Goal: Information Seeking & Learning: Compare options

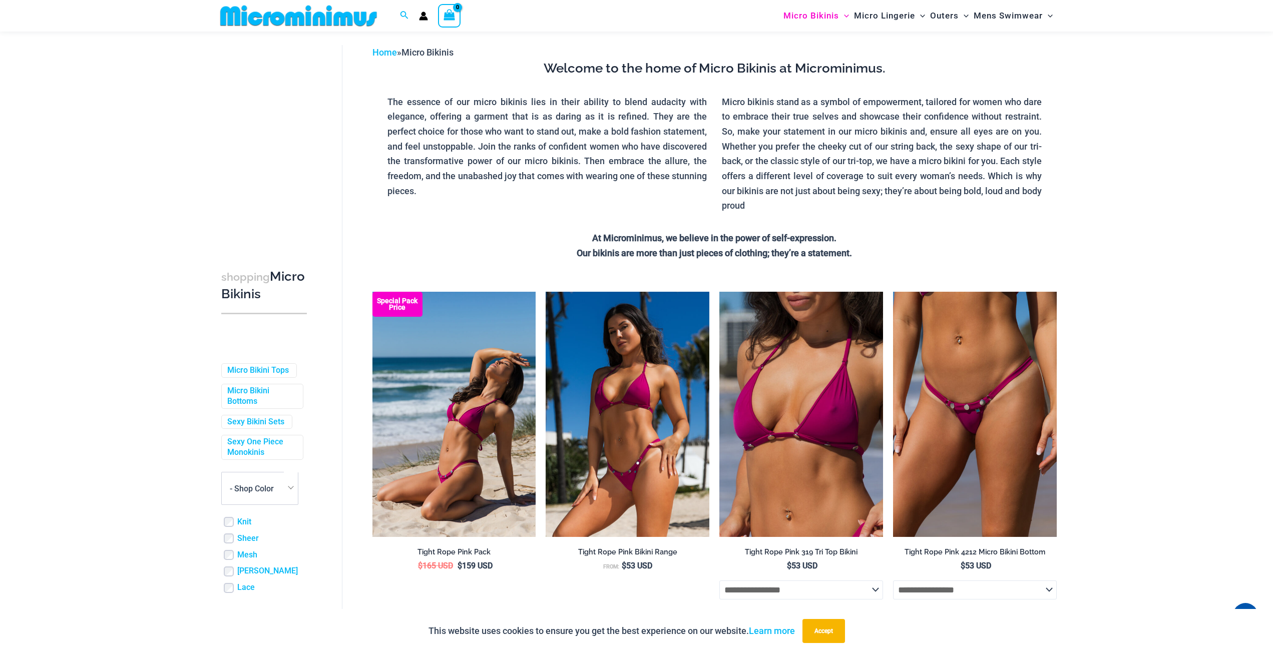
scroll to position [292, 0]
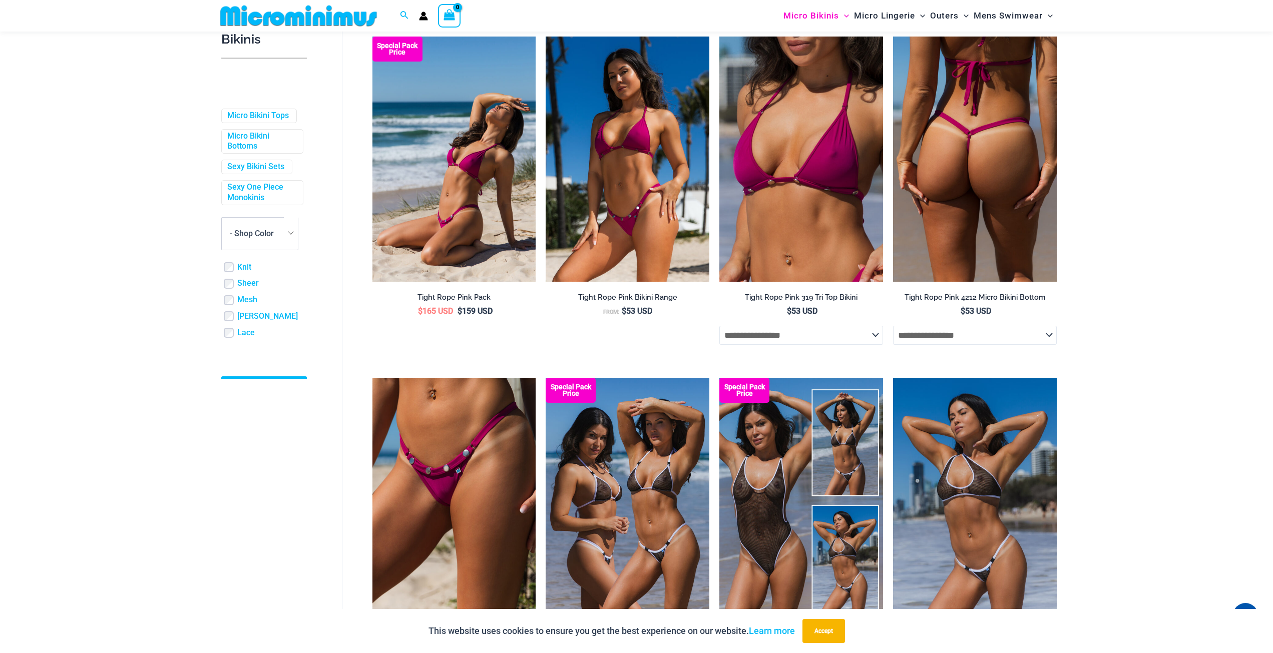
click at [974, 183] on img at bounding box center [975, 159] width 164 height 245
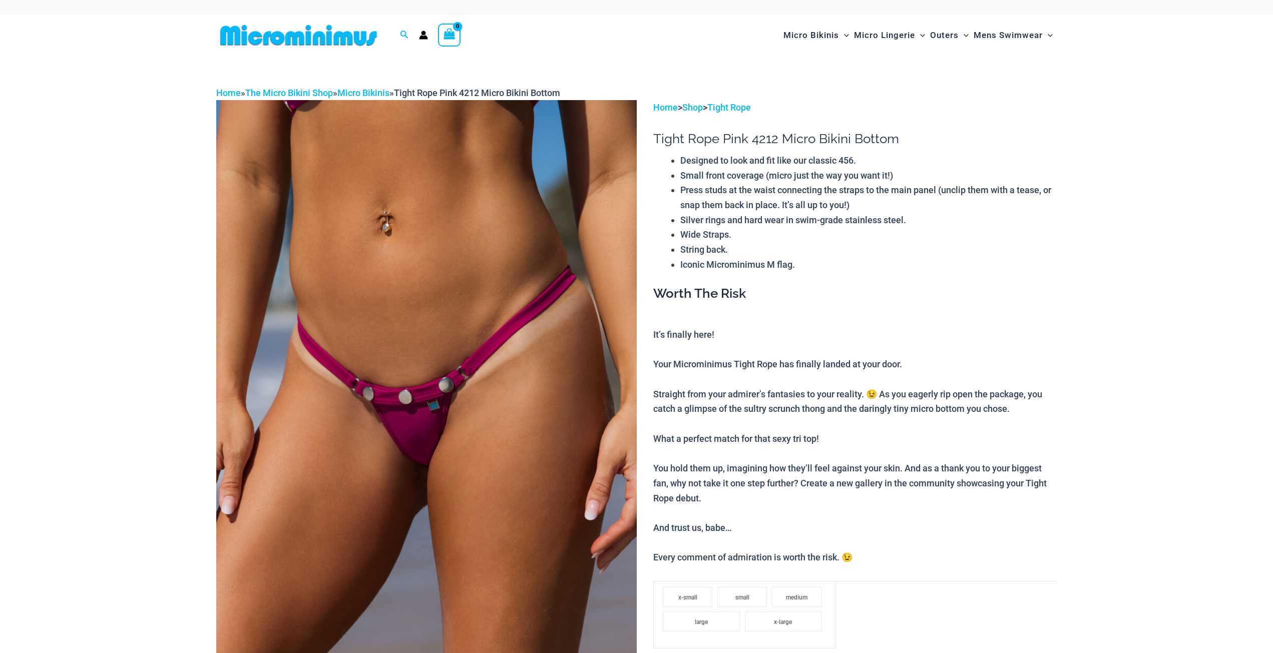
click at [471, 318] on img at bounding box center [426, 415] width 421 height 631
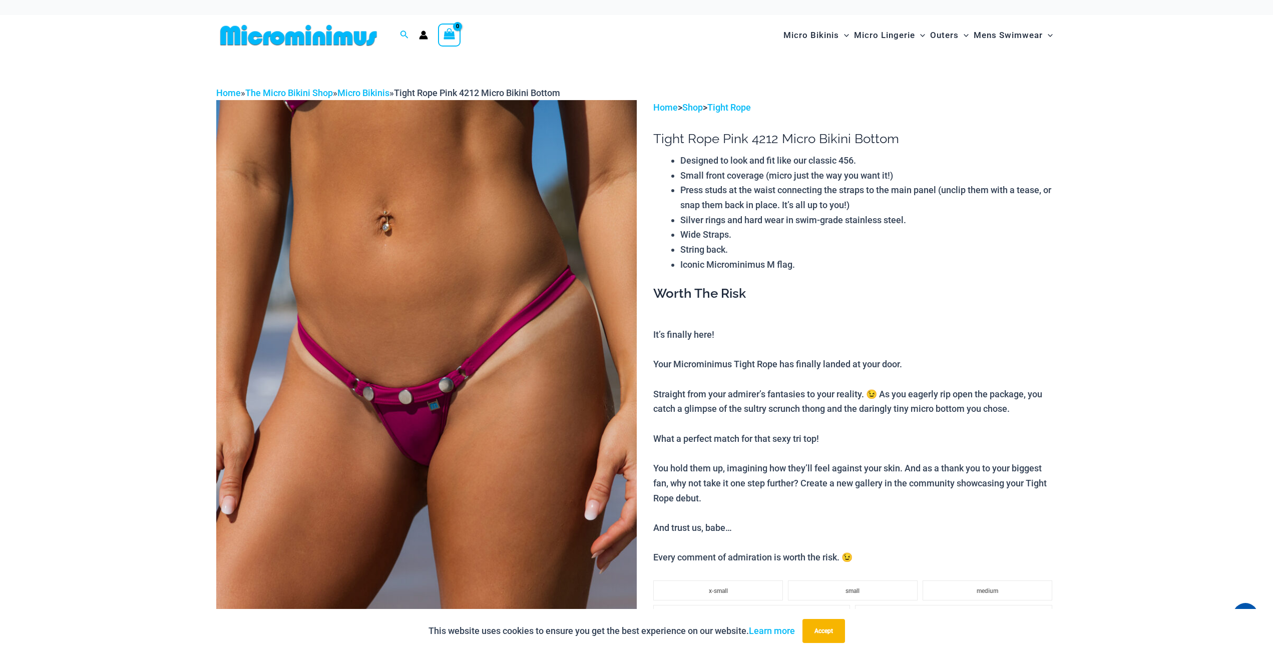
click at [471, 318] on img at bounding box center [426, 415] width 421 height 631
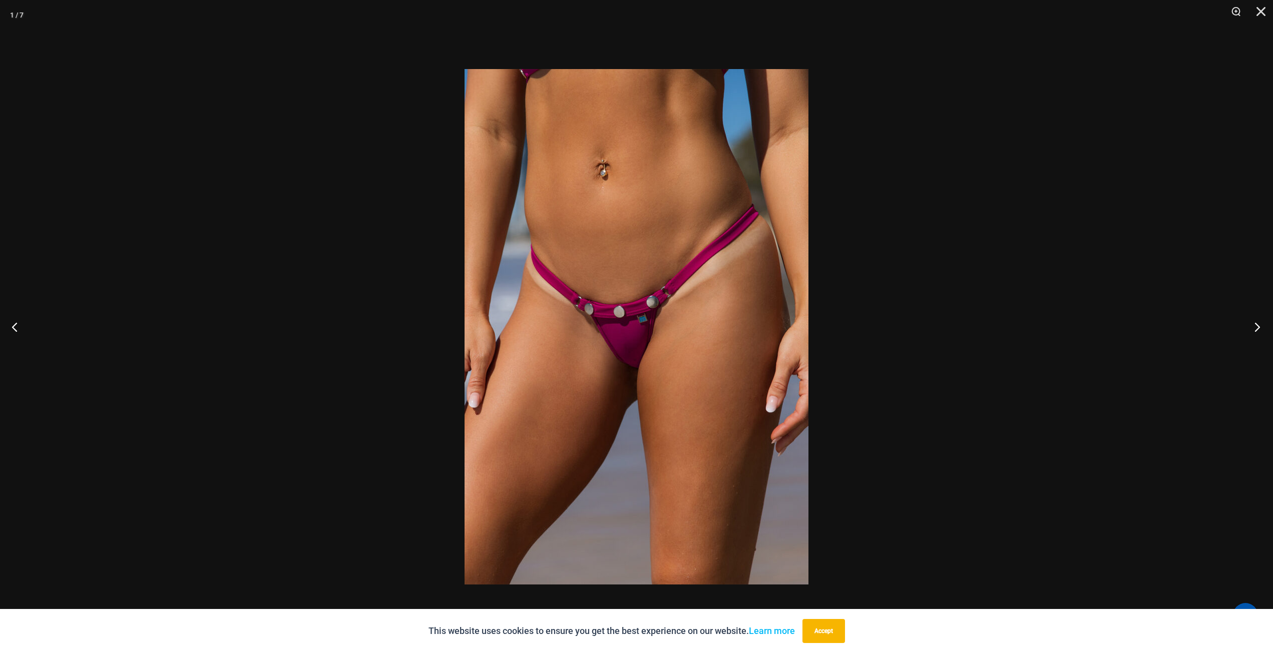
click at [1247, 328] on button "Next" at bounding box center [1255, 327] width 38 height 50
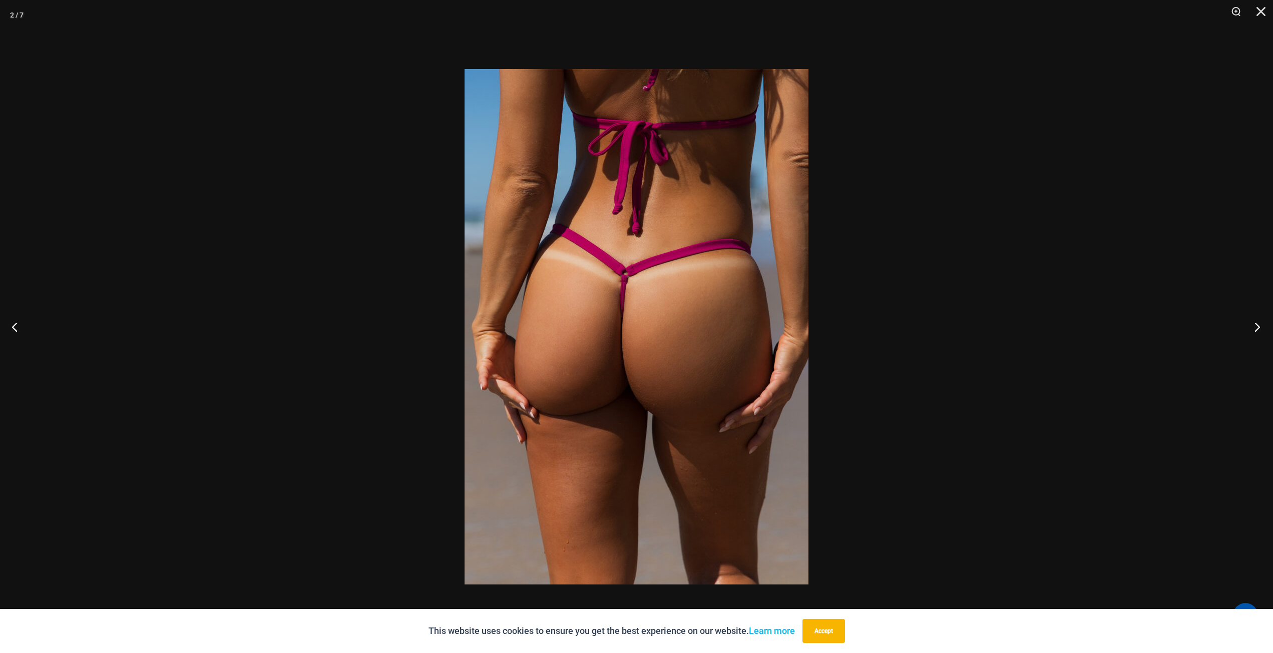
click at [1247, 328] on button "Next" at bounding box center [1255, 327] width 38 height 50
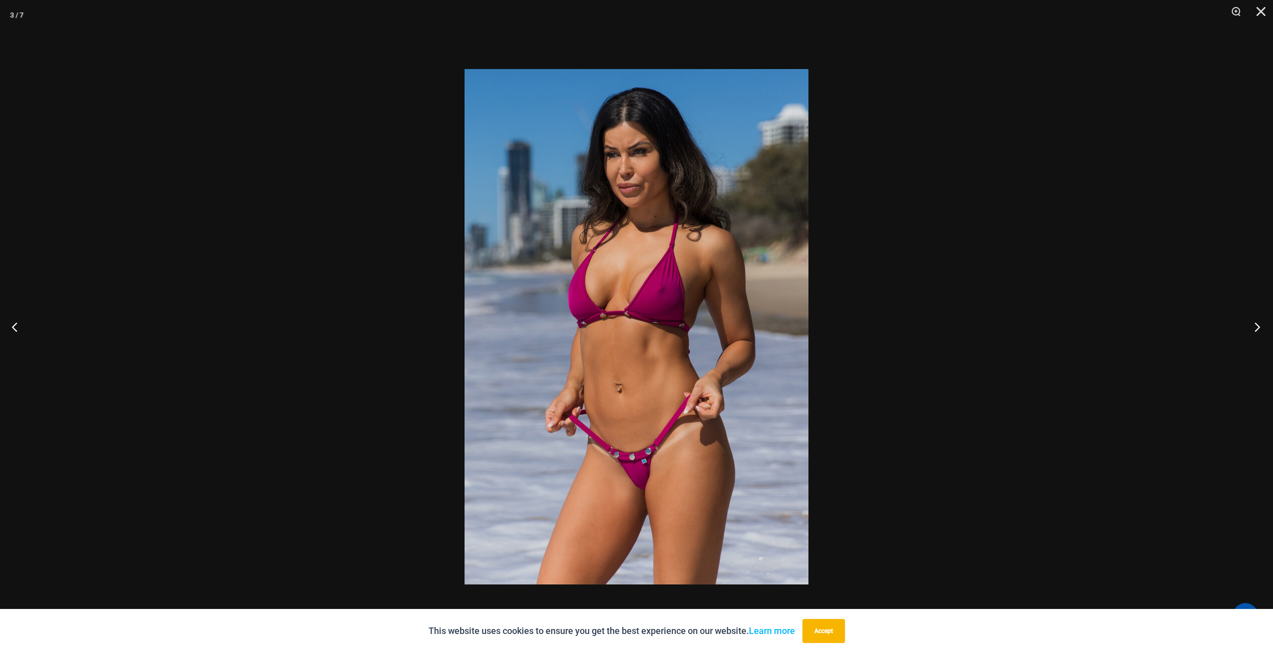
click at [1247, 328] on button "Next" at bounding box center [1255, 327] width 38 height 50
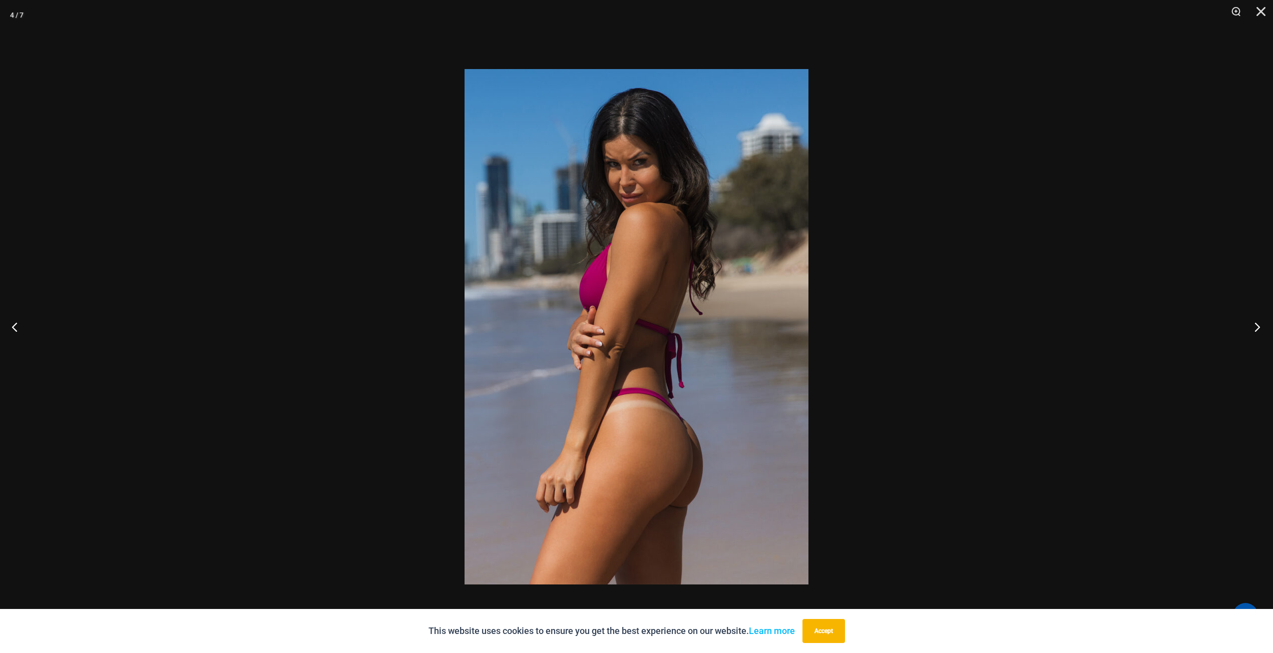
click at [1247, 328] on button "Next" at bounding box center [1255, 327] width 38 height 50
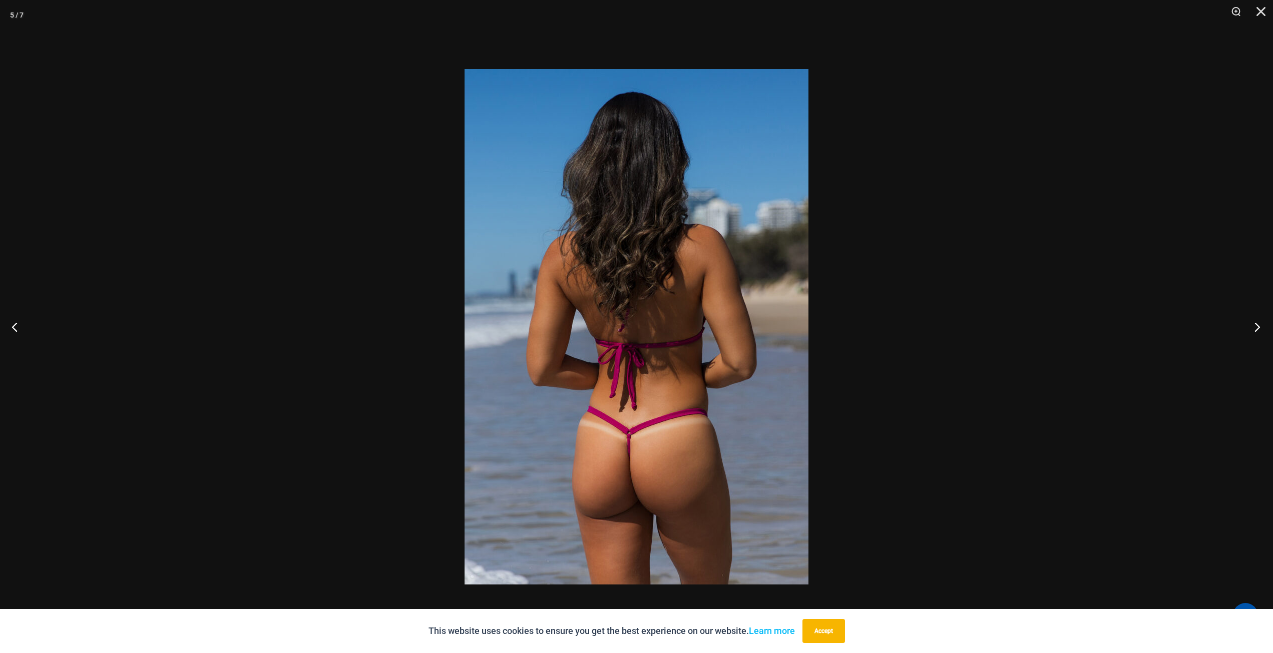
click at [1259, 327] on button "Next" at bounding box center [1255, 327] width 38 height 50
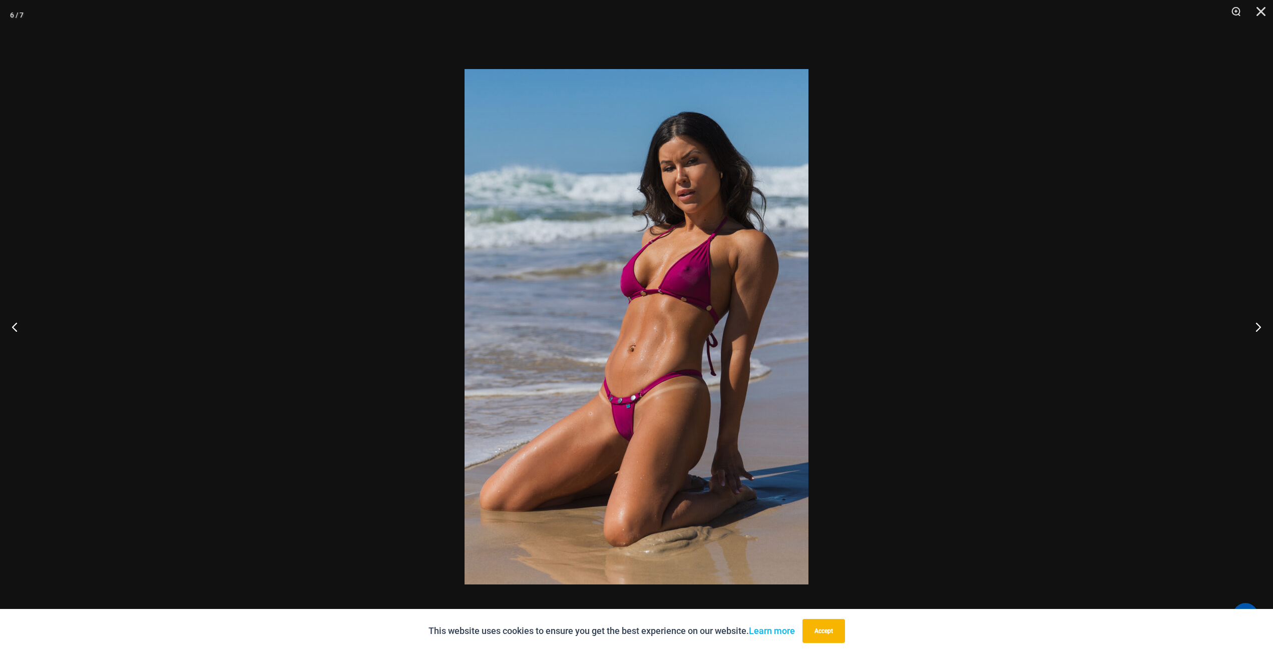
click at [1102, 317] on div at bounding box center [636, 326] width 1273 height 653
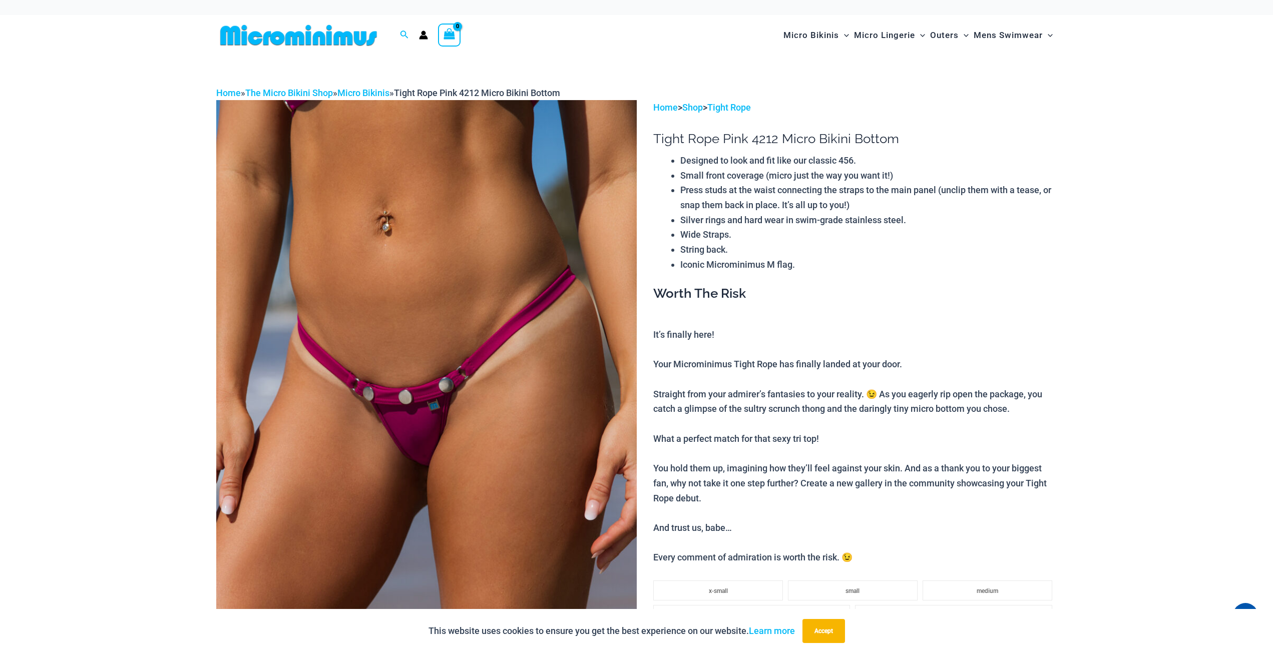
click at [531, 294] on img at bounding box center [426, 415] width 421 height 631
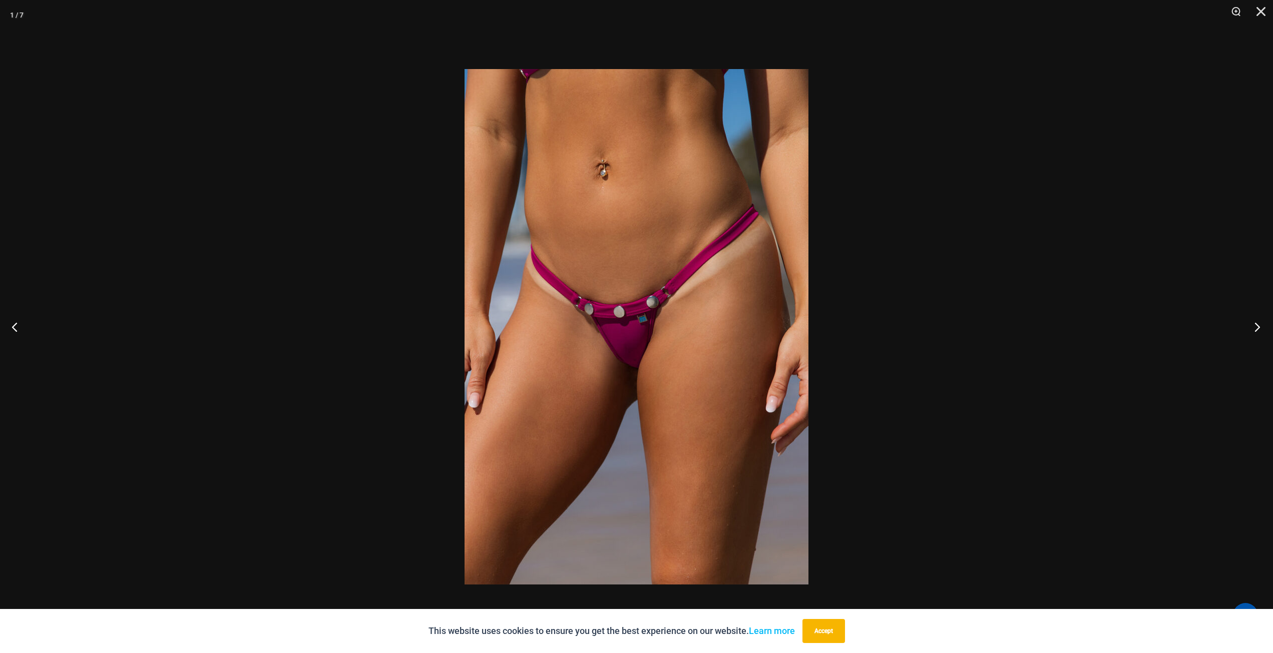
click at [1256, 324] on button "Next" at bounding box center [1255, 327] width 38 height 50
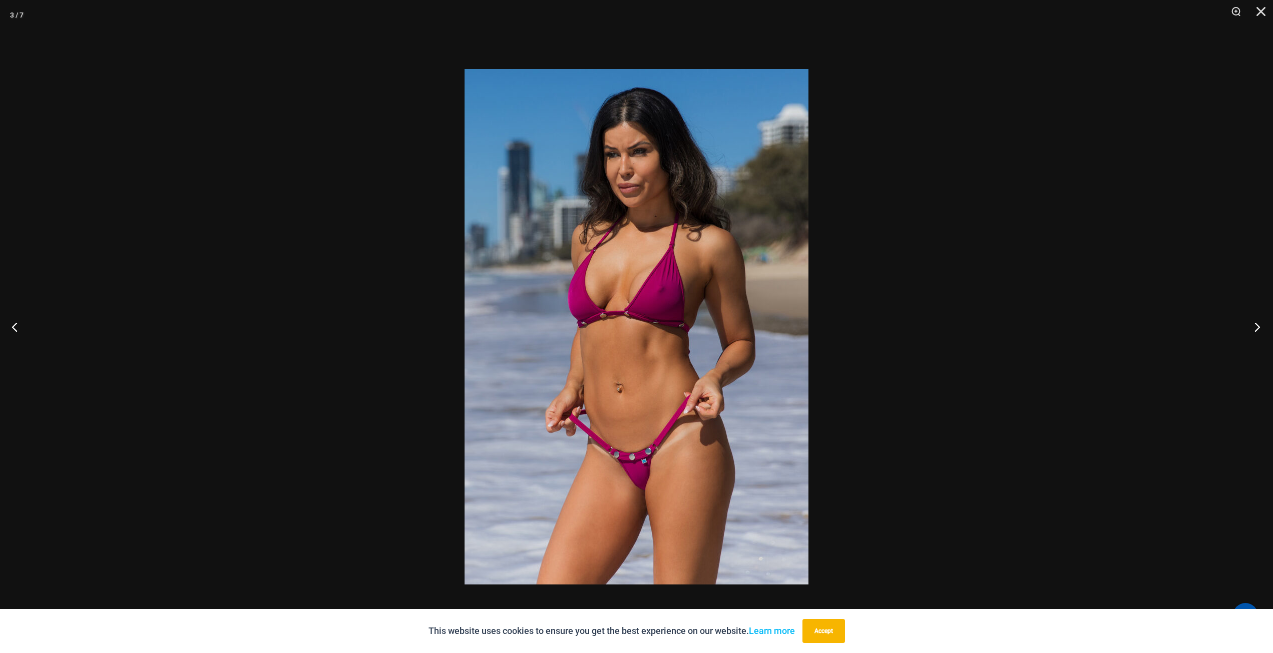
click at [1256, 324] on button "Next" at bounding box center [1255, 327] width 38 height 50
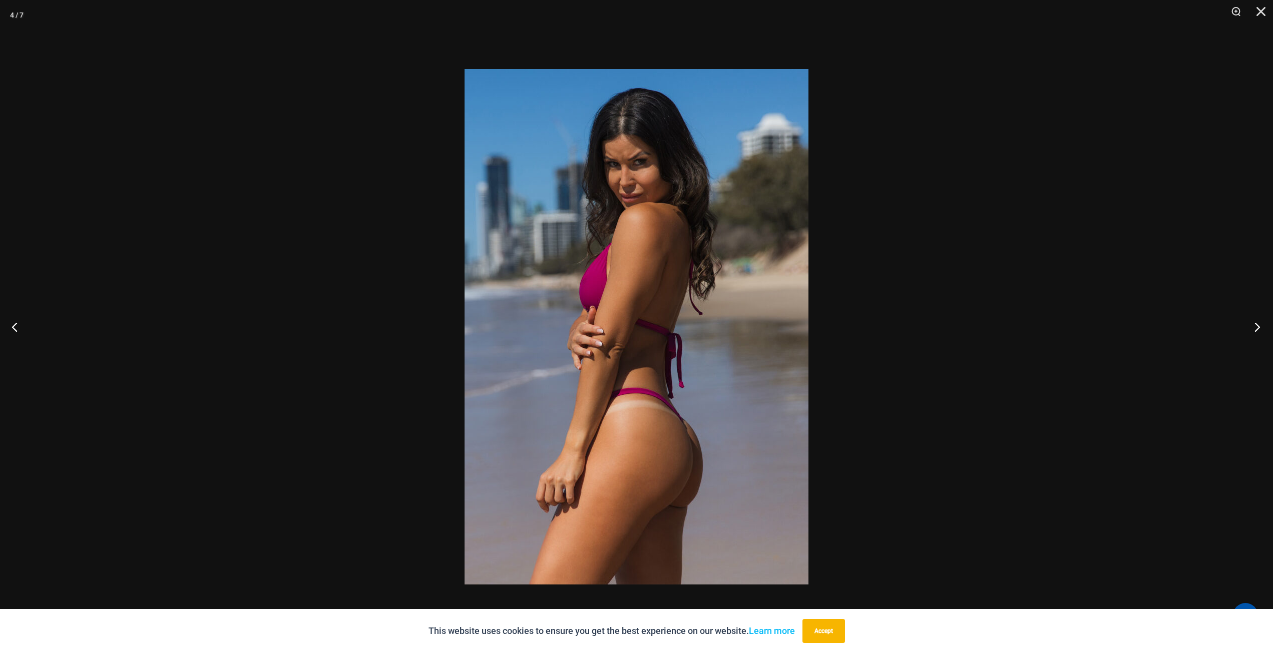
click at [1256, 324] on button "Next" at bounding box center [1255, 327] width 38 height 50
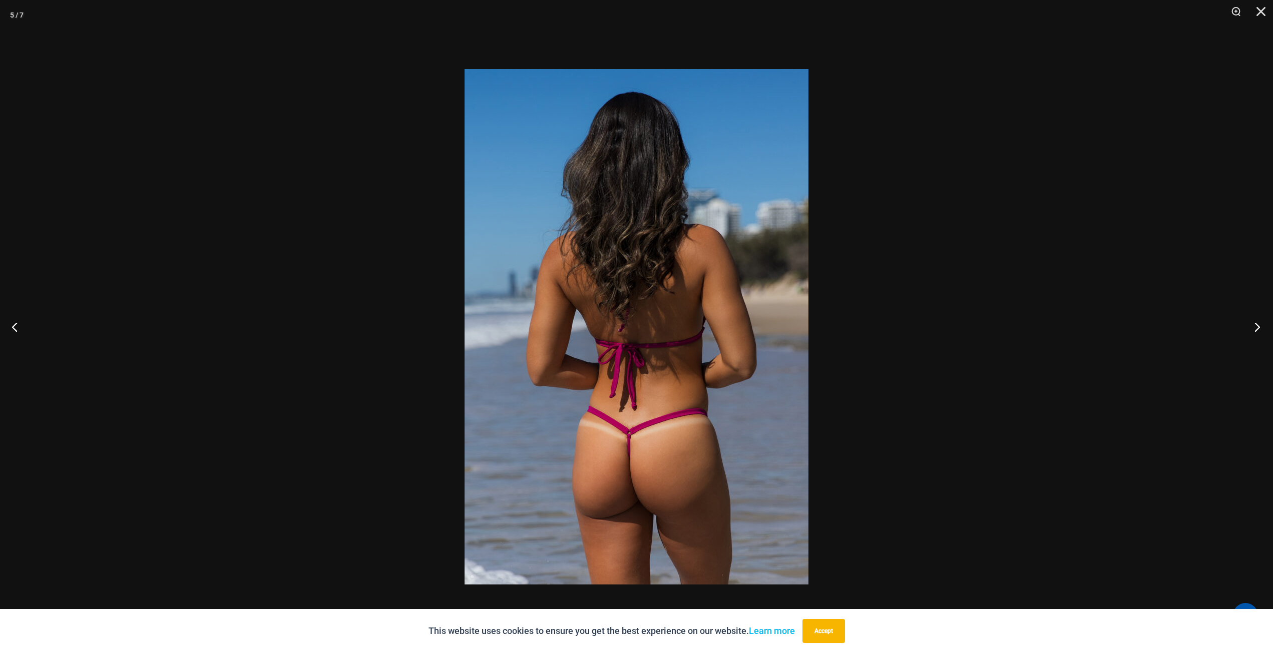
click at [1256, 324] on button "Next" at bounding box center [1255, 327] width 38 height 50
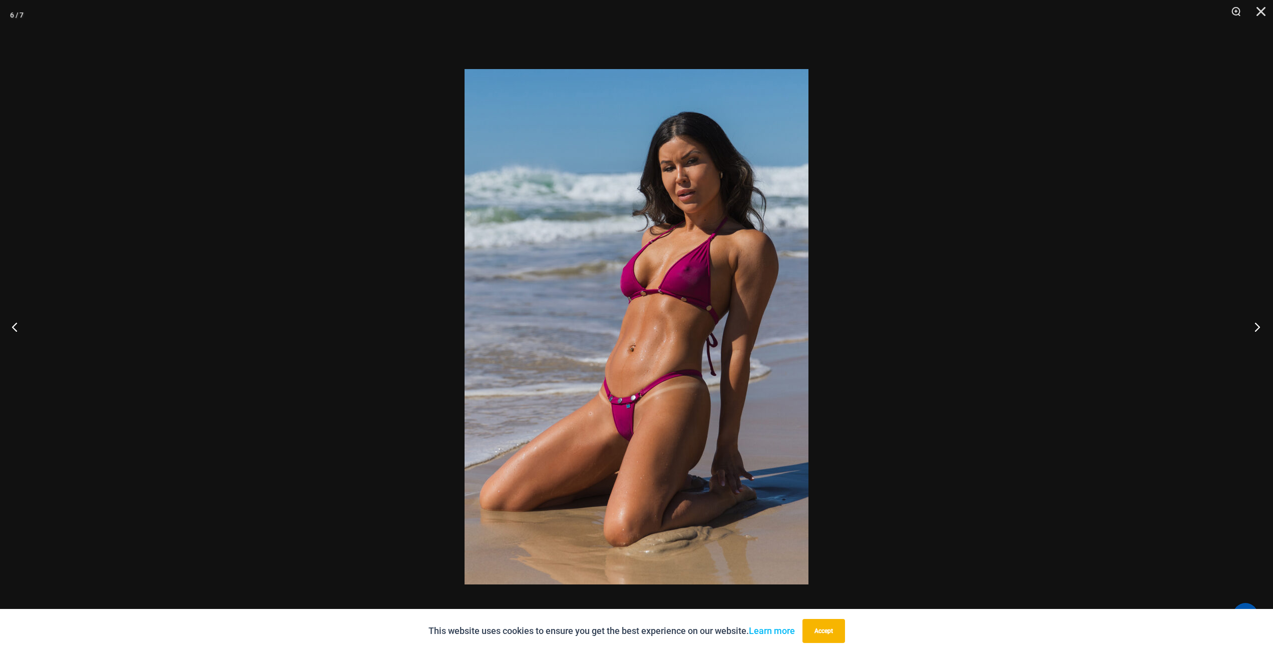
click at [1256, 324] on button "Next" at bounding box center [1255, 327] width 38 height 50
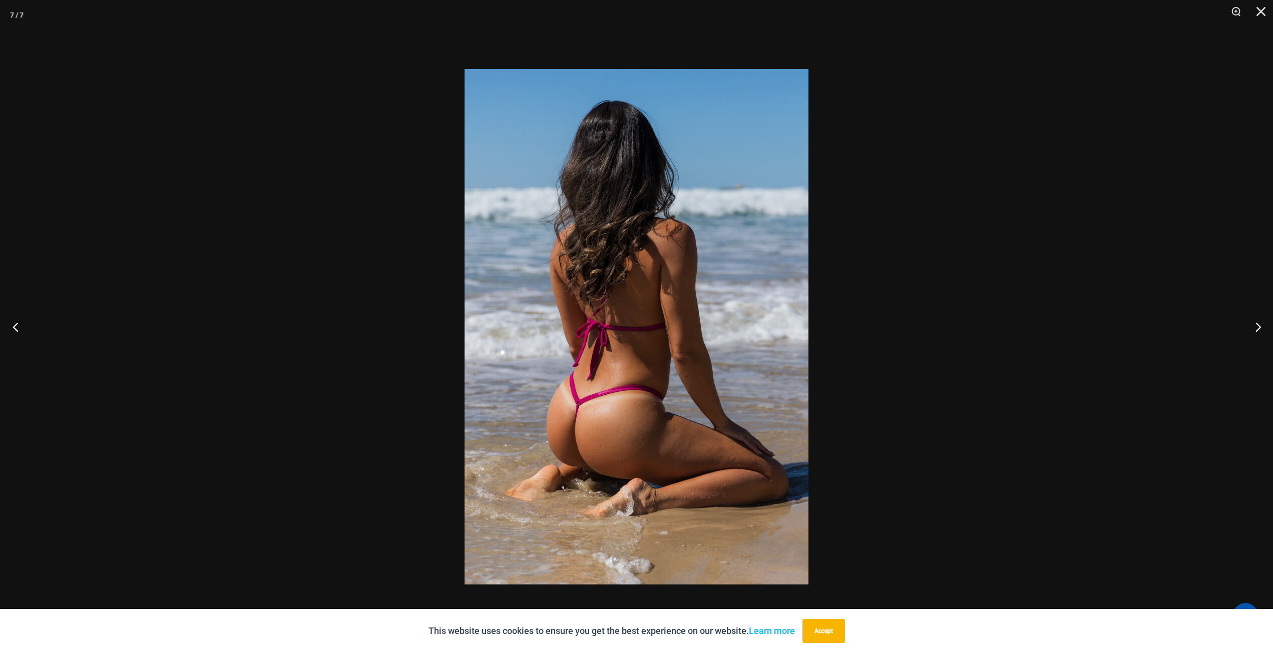
click at [17, 322] on button "Previous" at bounding box center [19, 327] width 38 height 50
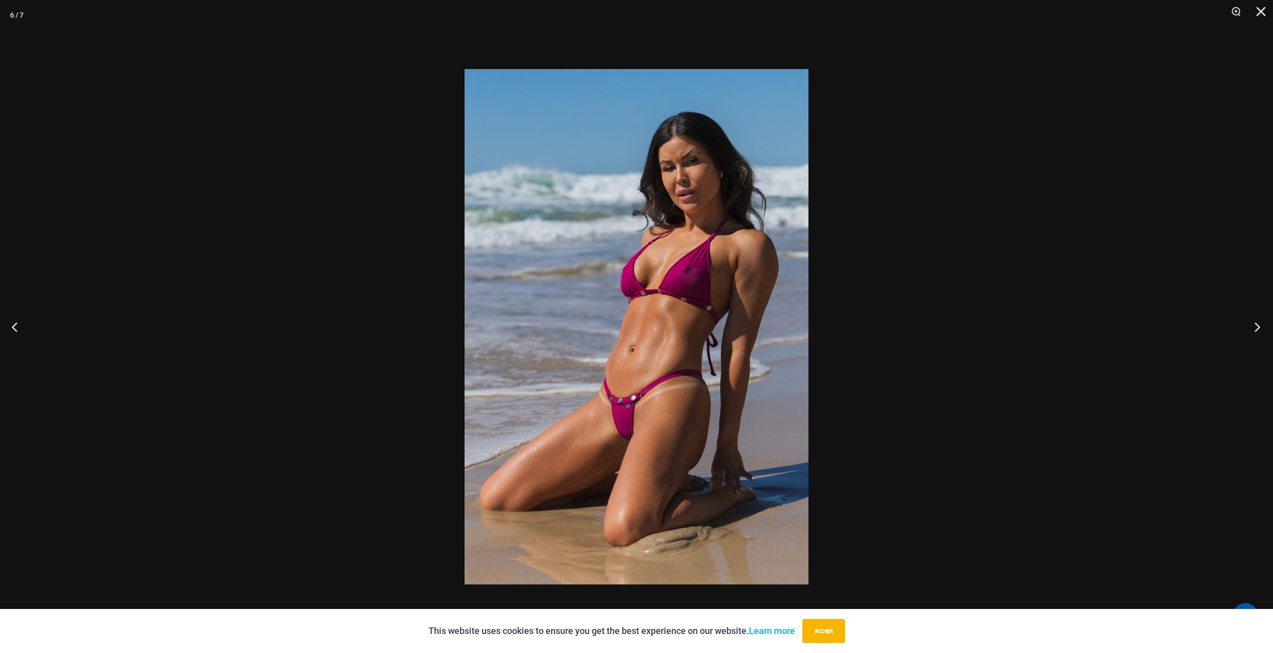
click at [1251, 326] on button "Next" at bounding box center [1255, 327] width 38 height 50
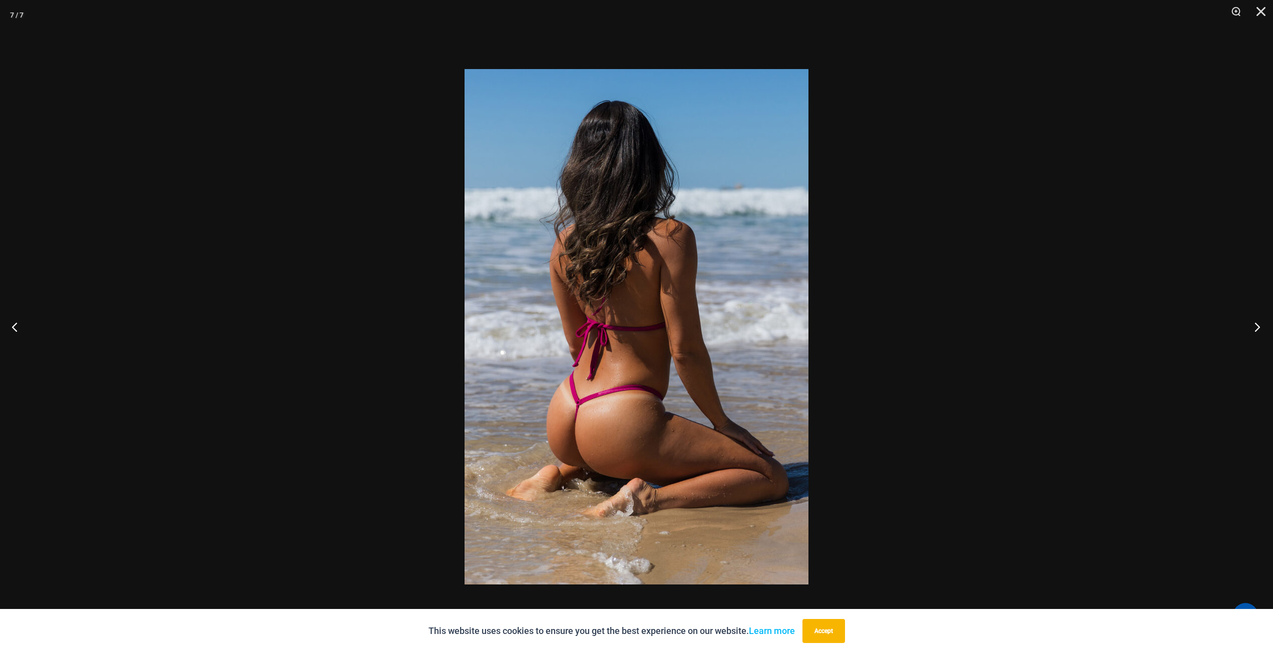
click at [1251, 326] on button "Next" at bounding box center [1255, 327] width 38 height 50
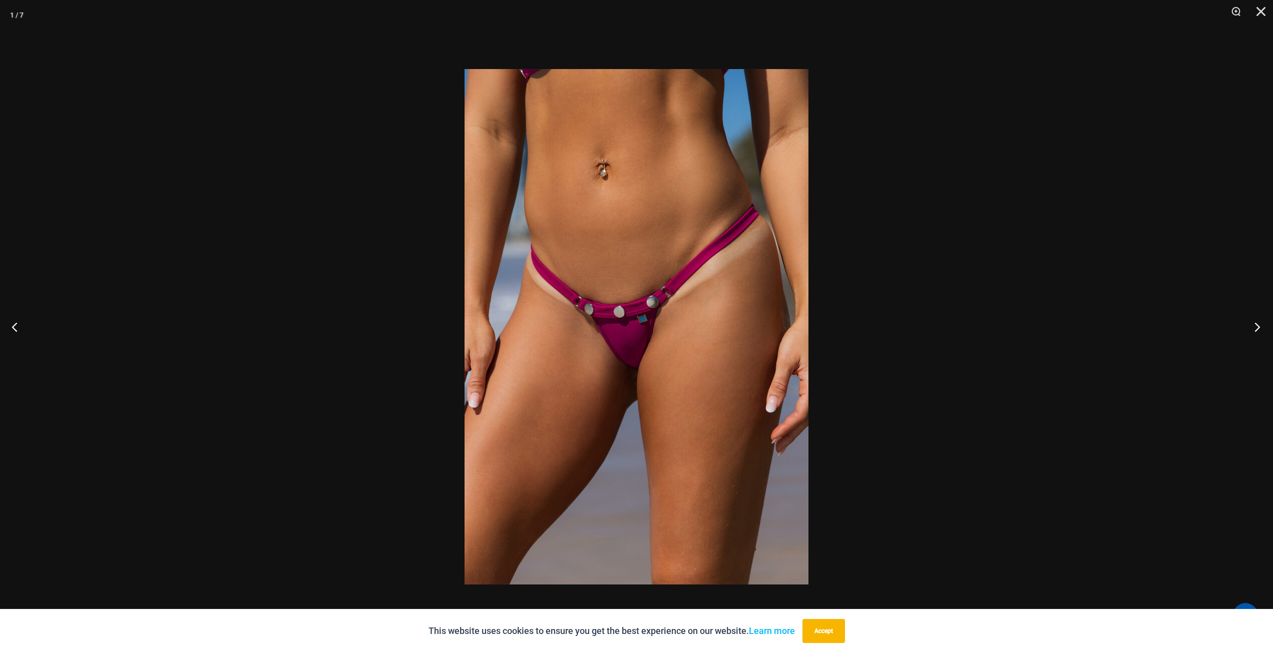
click at [1251, 326] on button "Next" at bounding box center [1255, 327] width 38 height 50
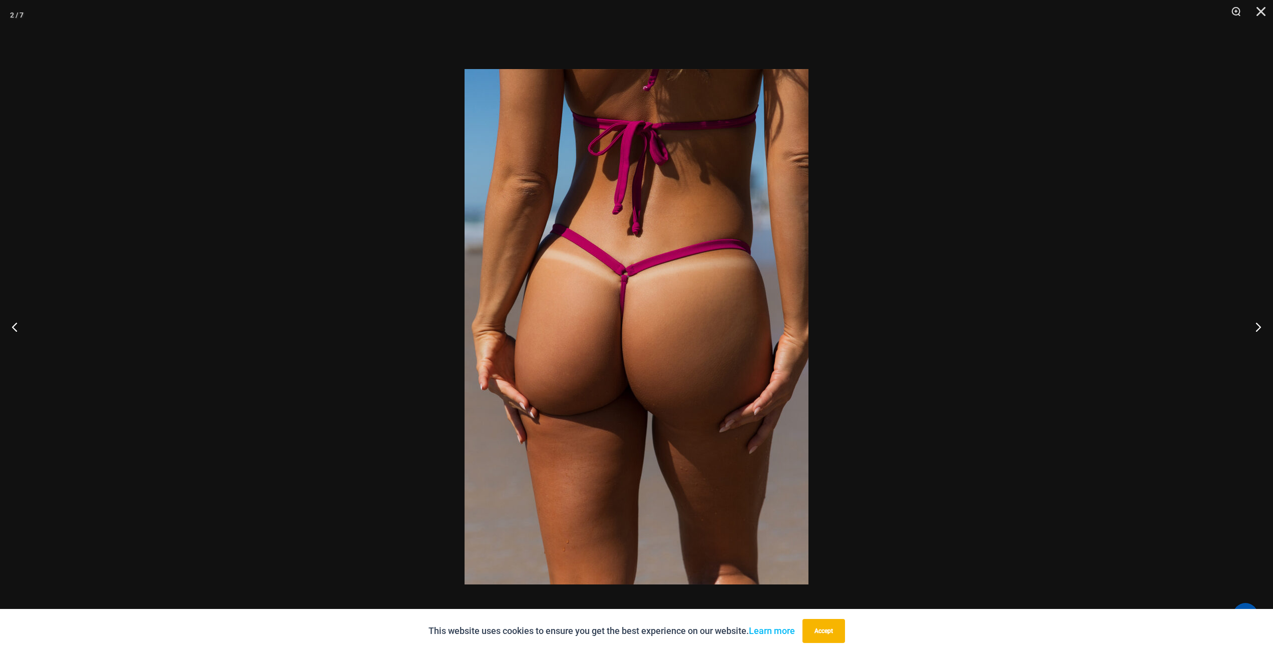
click at [1134, 309] on div at bounding box center [636, 326] width 1273 height 653
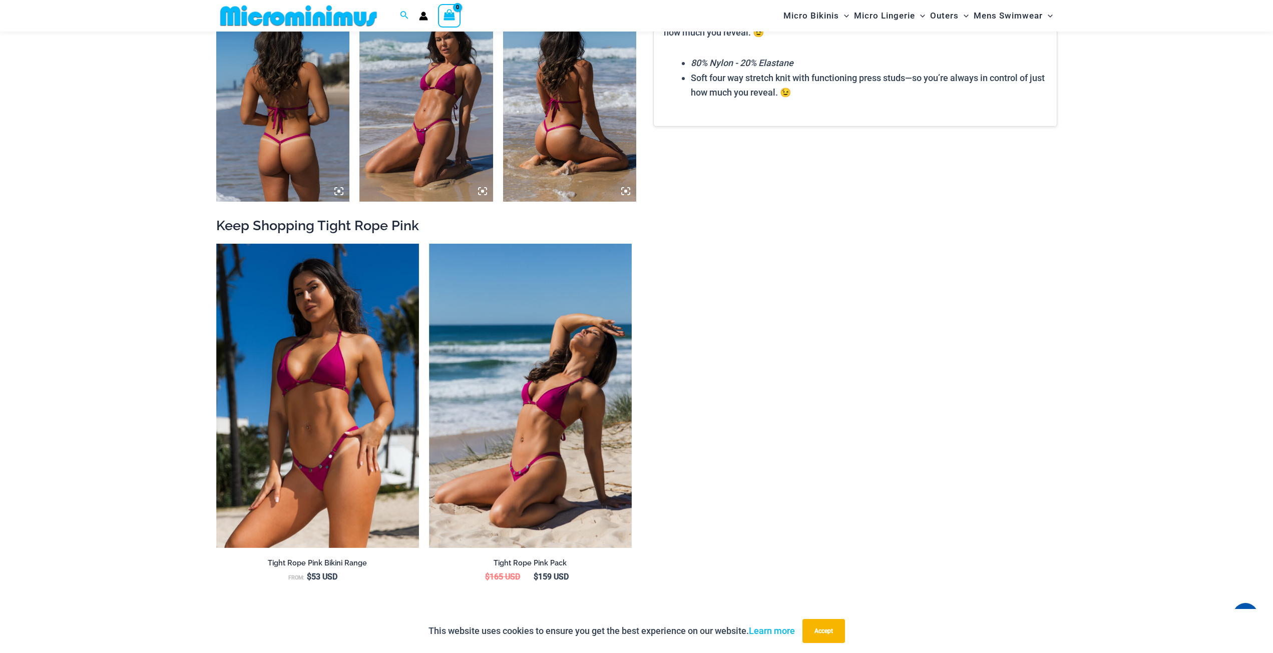
scroll to position [942, 0]
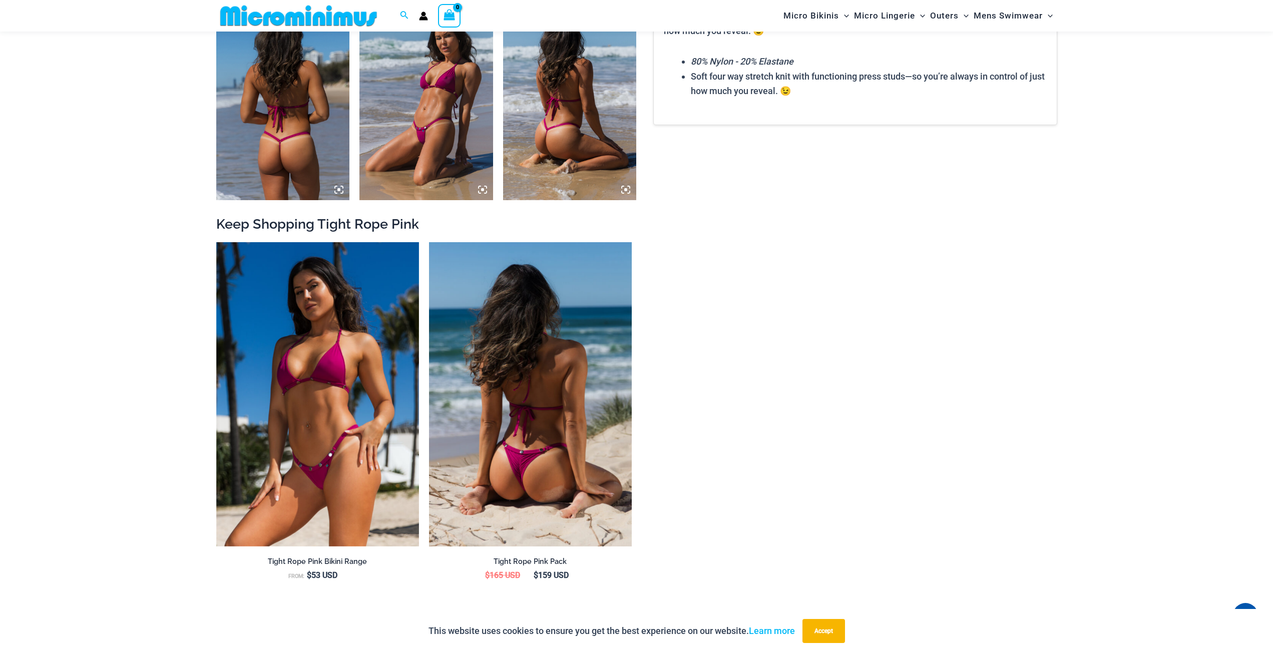
click at [595, 363] on img at bounding box center [530, 394] width 203 height 304
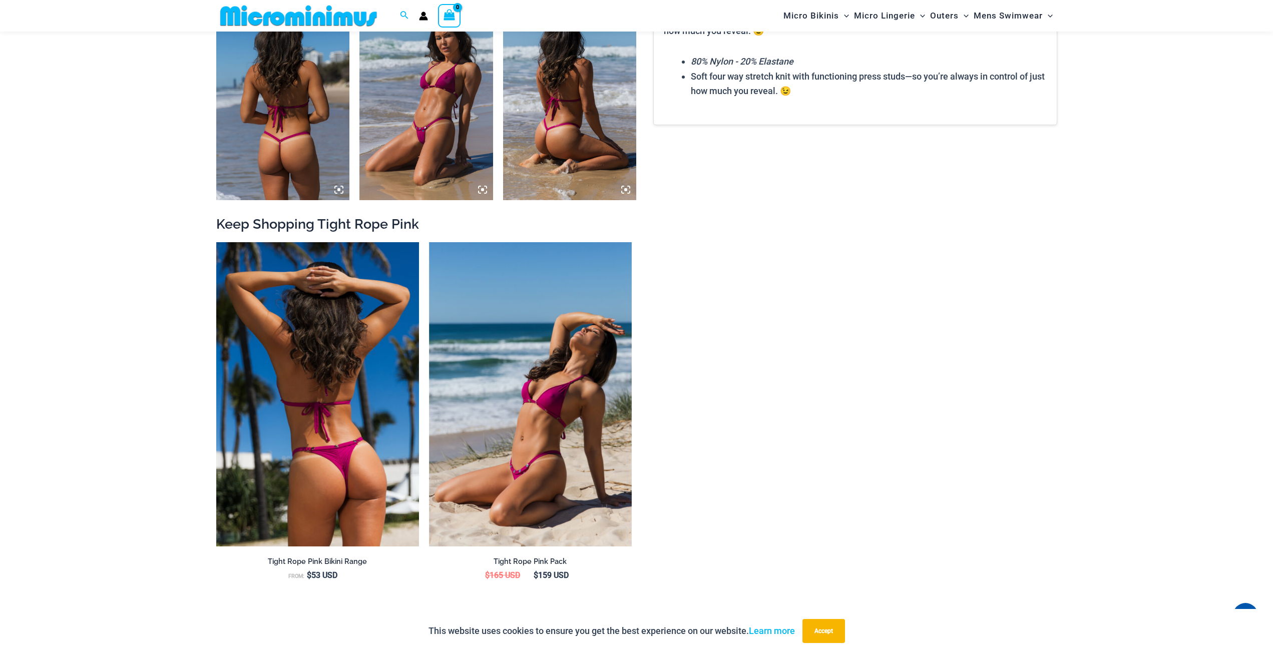
click at [353, 351] on img at bounding box center [317, 394] width 203 height 304
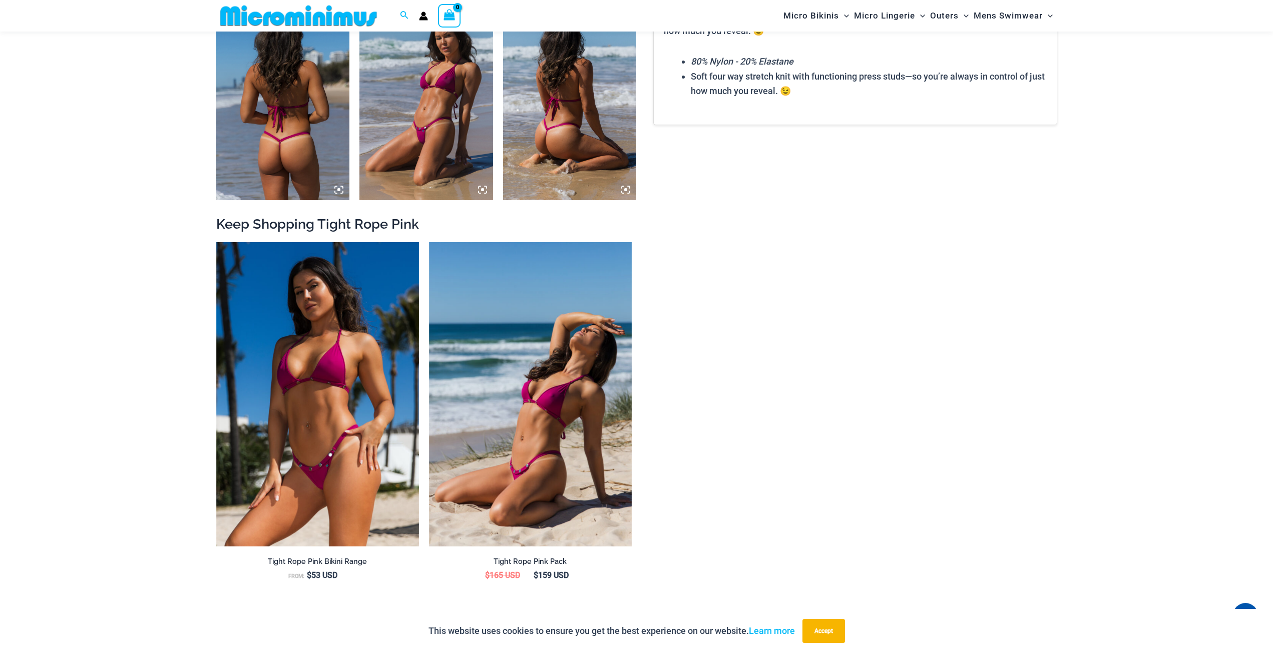
click at [314, 11] on img at bounding box center [298, 16] width 165 height 23
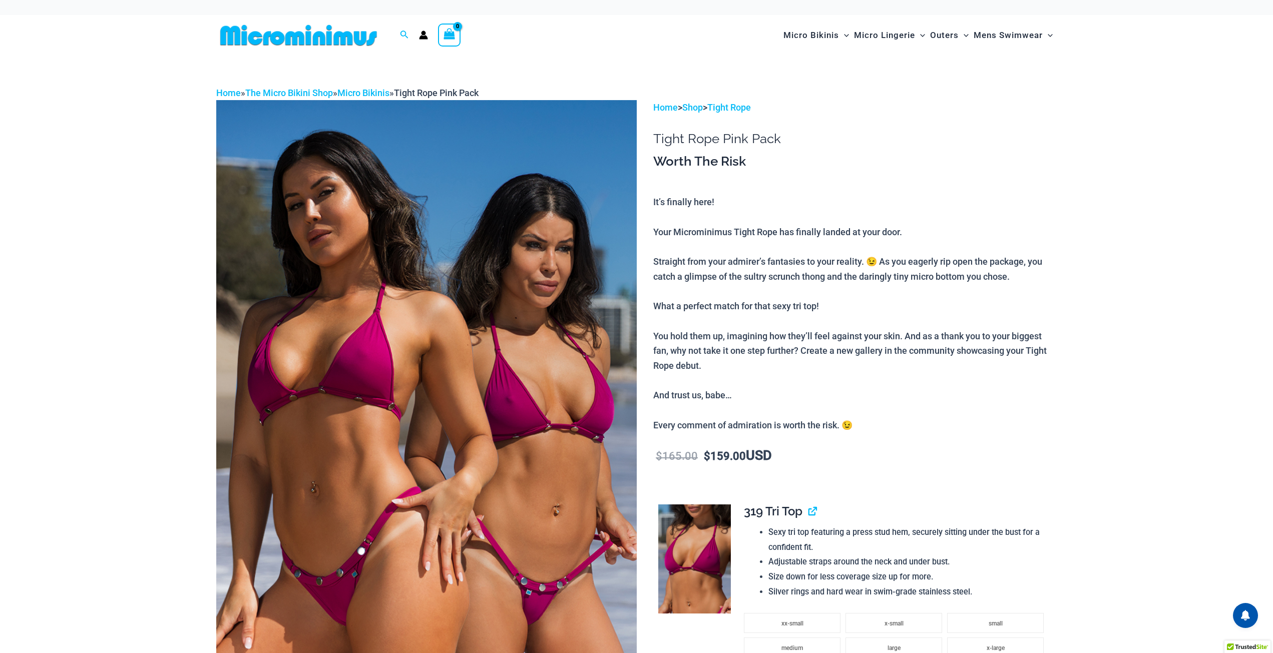
click at [595, 363] on img at bounding box center [426, 415] width 421 height 631
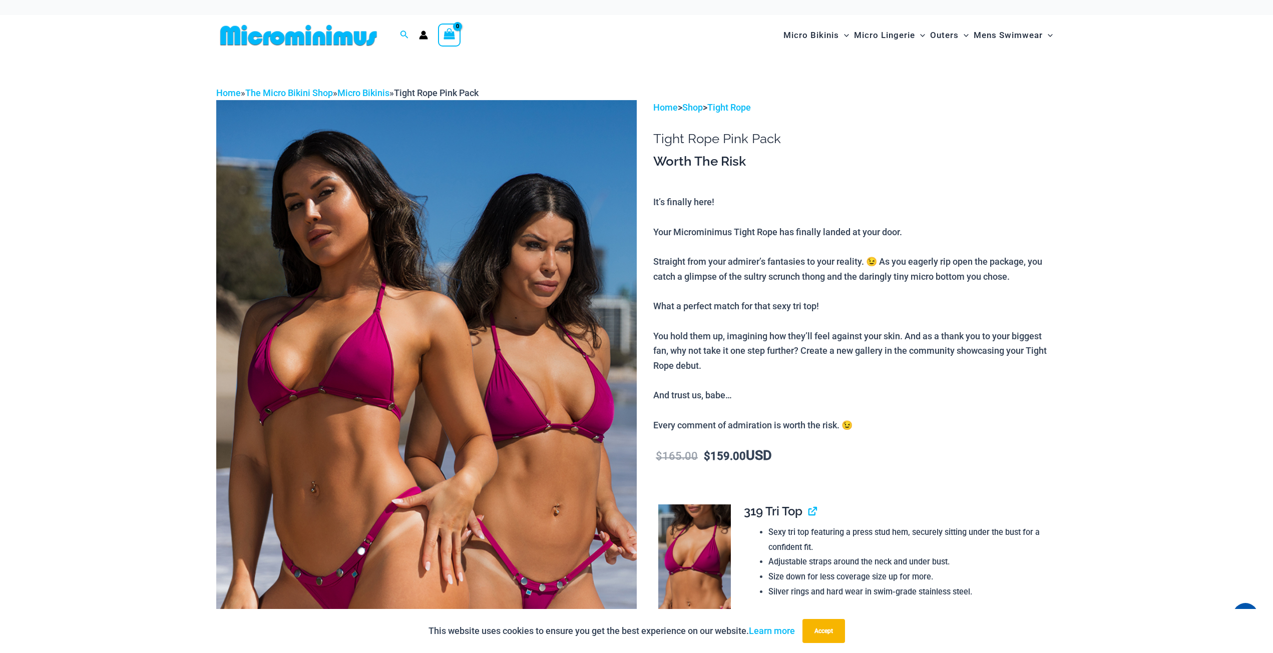
click at [595, 363] on img at bounding box center [426, 415] width 421 height 631
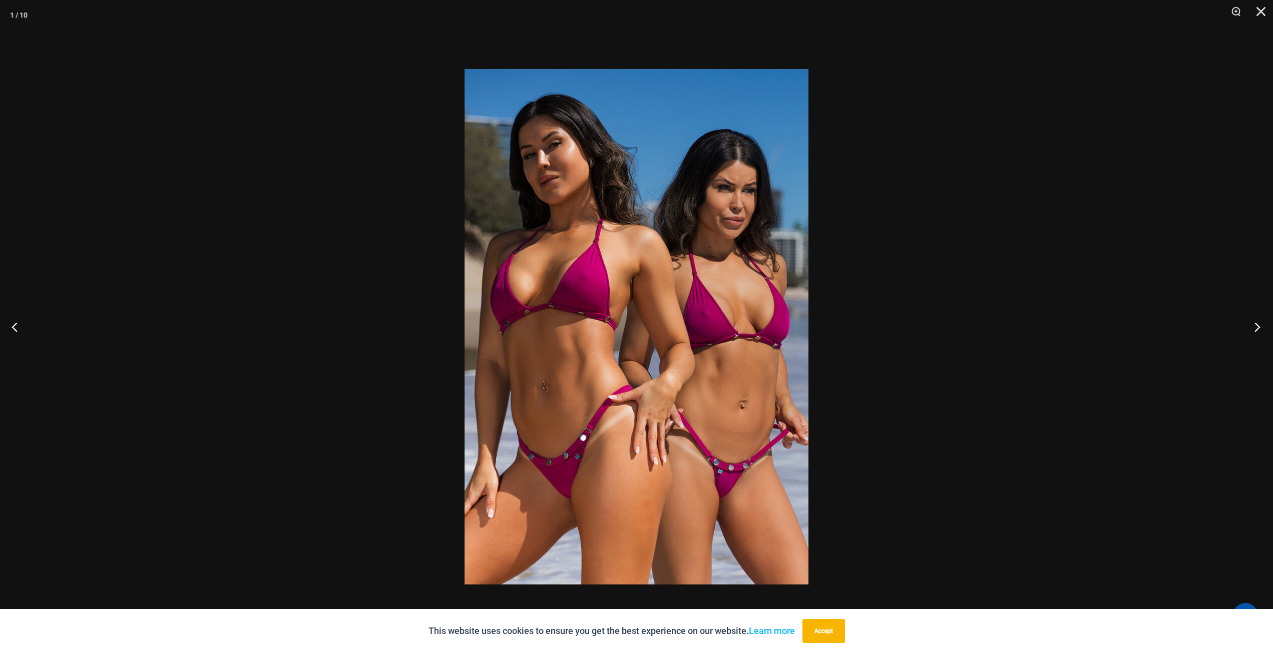
click at [1255, 323] on button "Next" at bounding box center [1255, 327] width 38 height 50
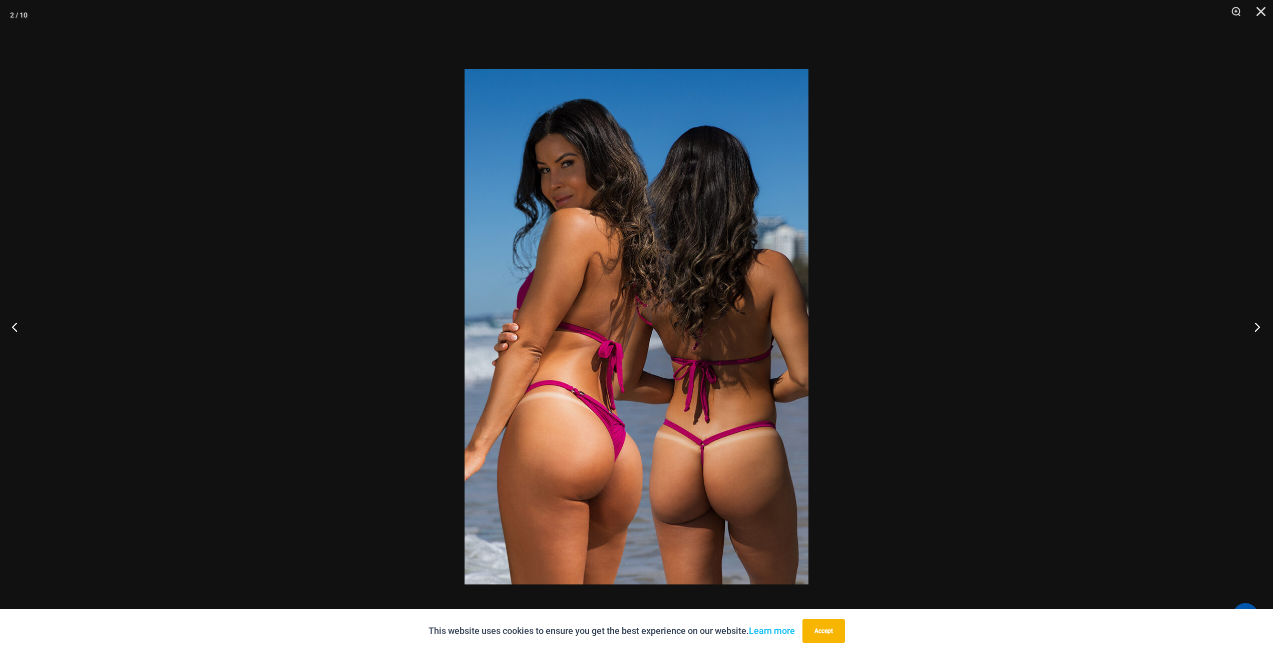
click at [1255, 323] on button "Next" at bounding box center [1255, 327] width 38 height 50
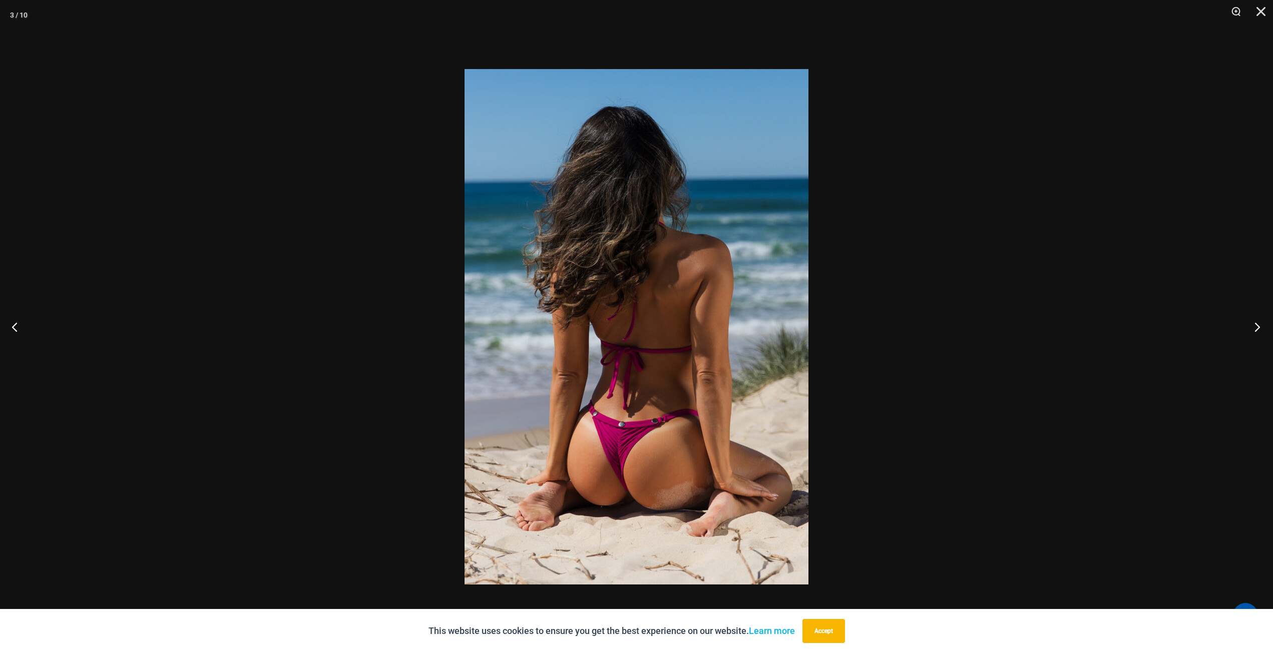
click at [1255, 323] on button "Next" at bounding box center [1255, 327] width 38 height 50
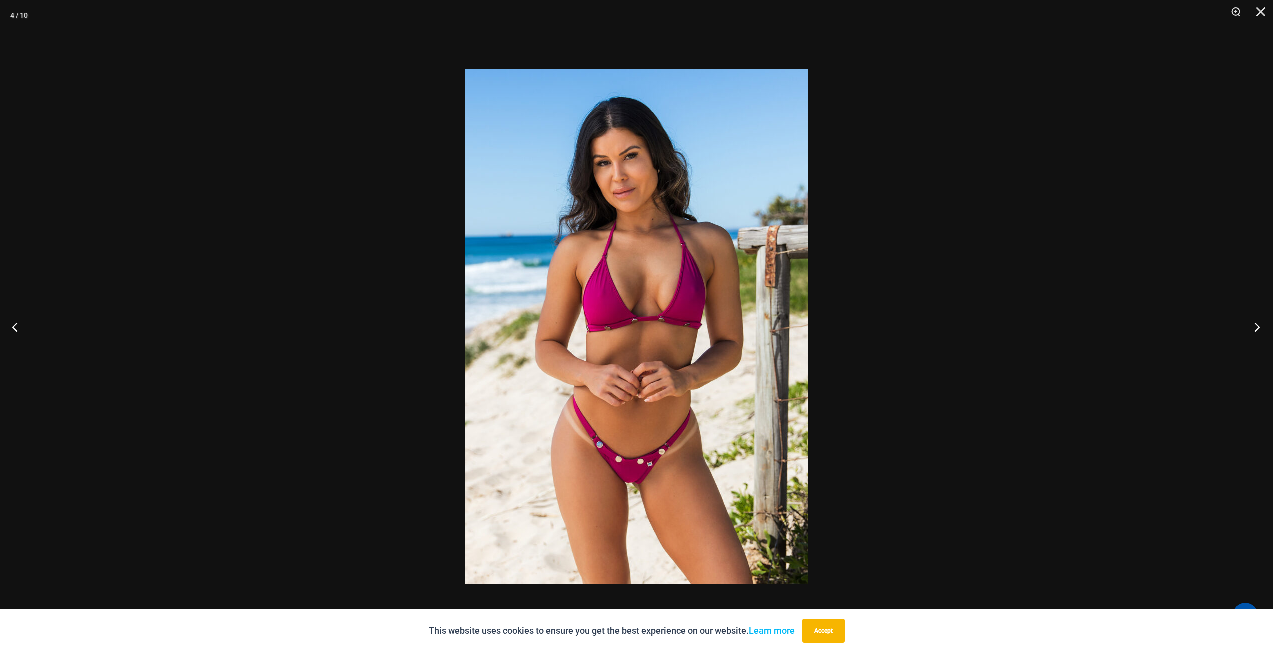
click at [1255, 323] on button "Next" at bounding box center [1255, 327] width 38 height 50
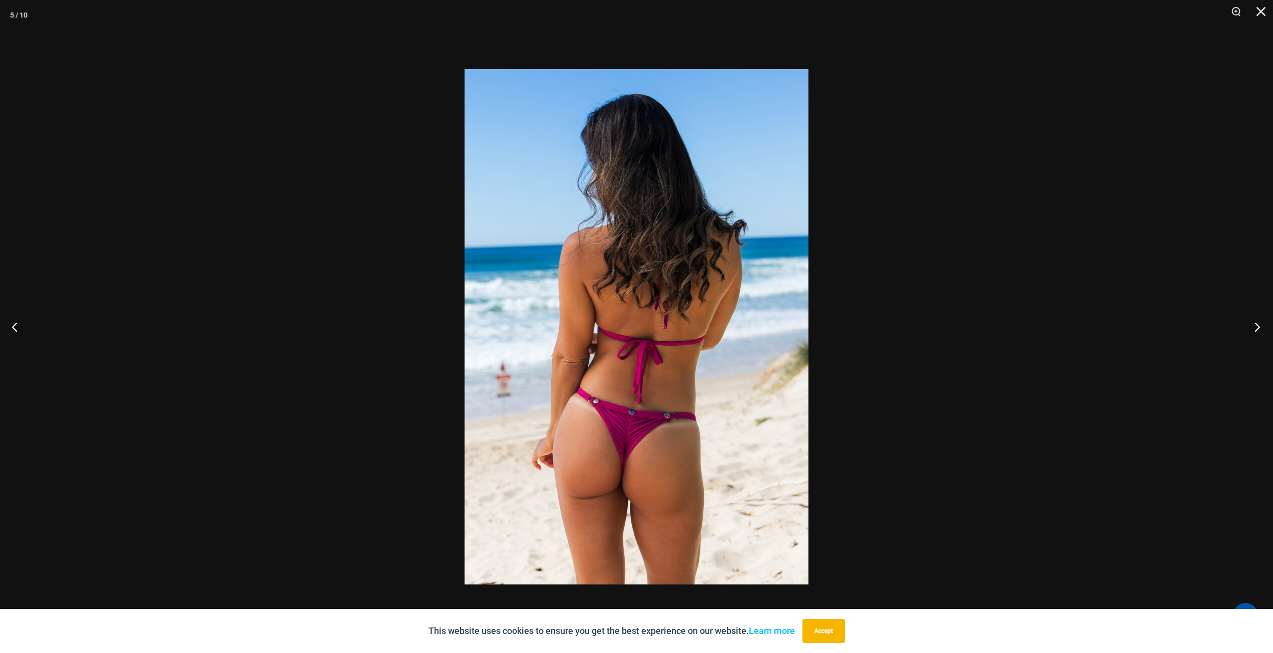
click at [1255, 323] on button "Next" at bounding box center [1255, 327] width 38 height 50
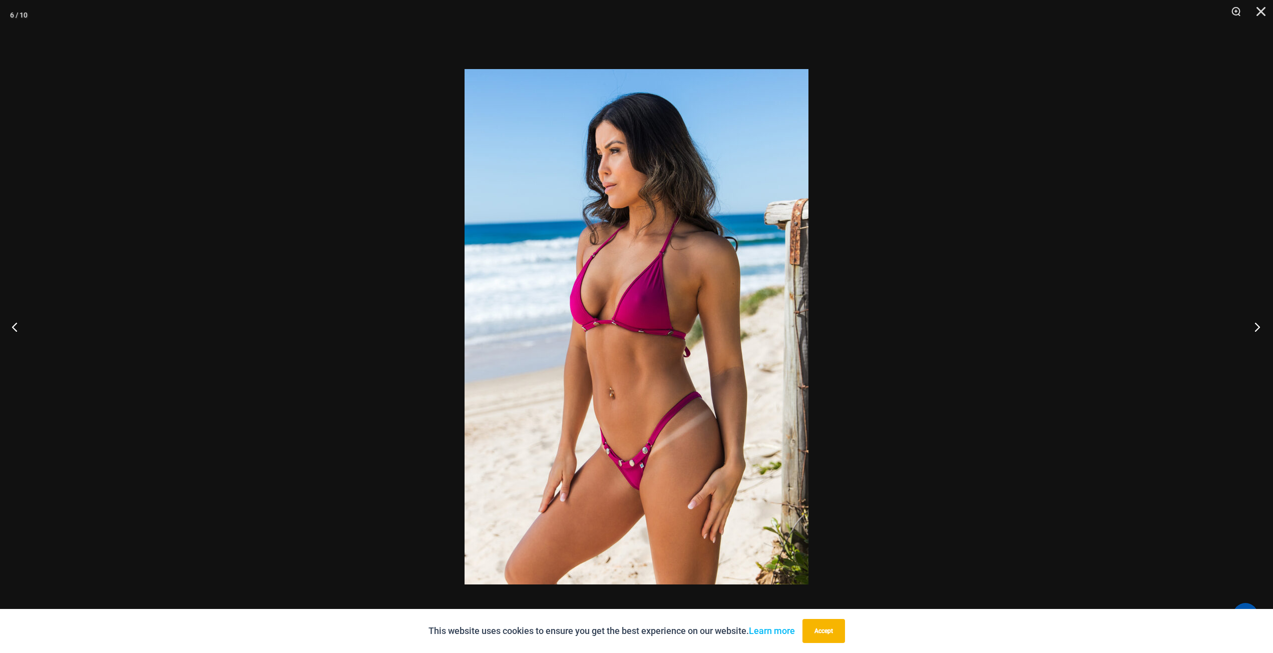
click at [1255, 323] on button "Next" at bounding box center [1255, 327] width 38 height 50
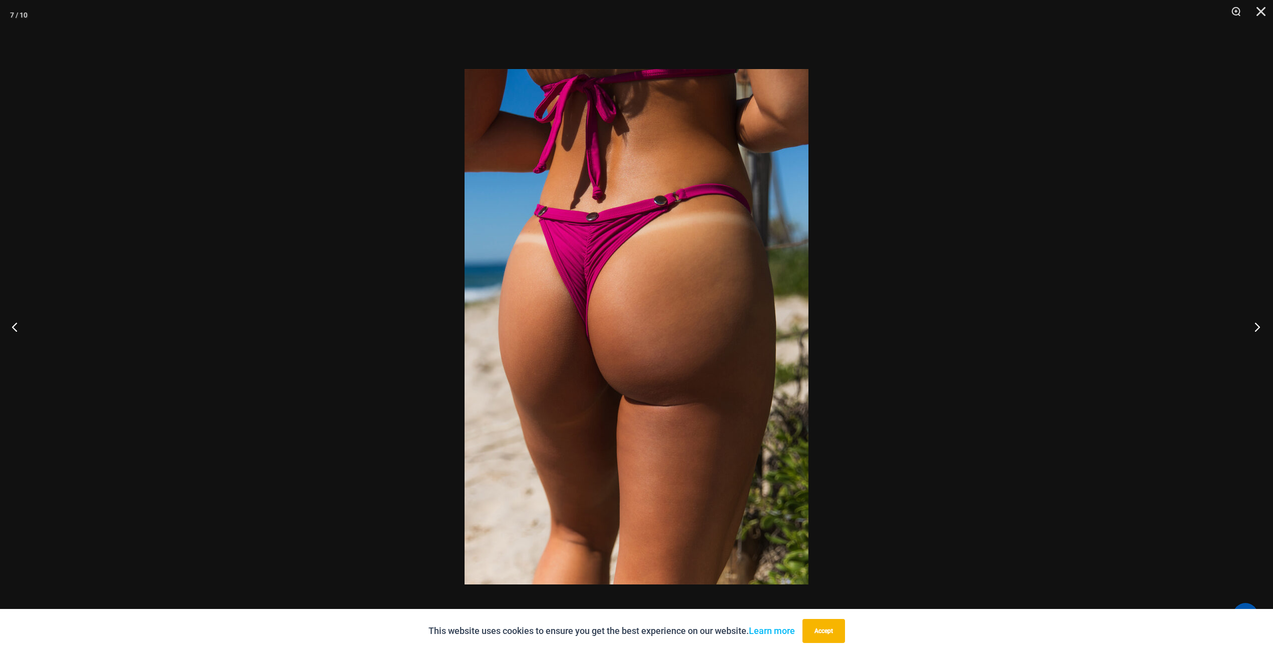
click at [1255, 323] on button "Next" at bounding box center [1255, 327] width 38 height 50
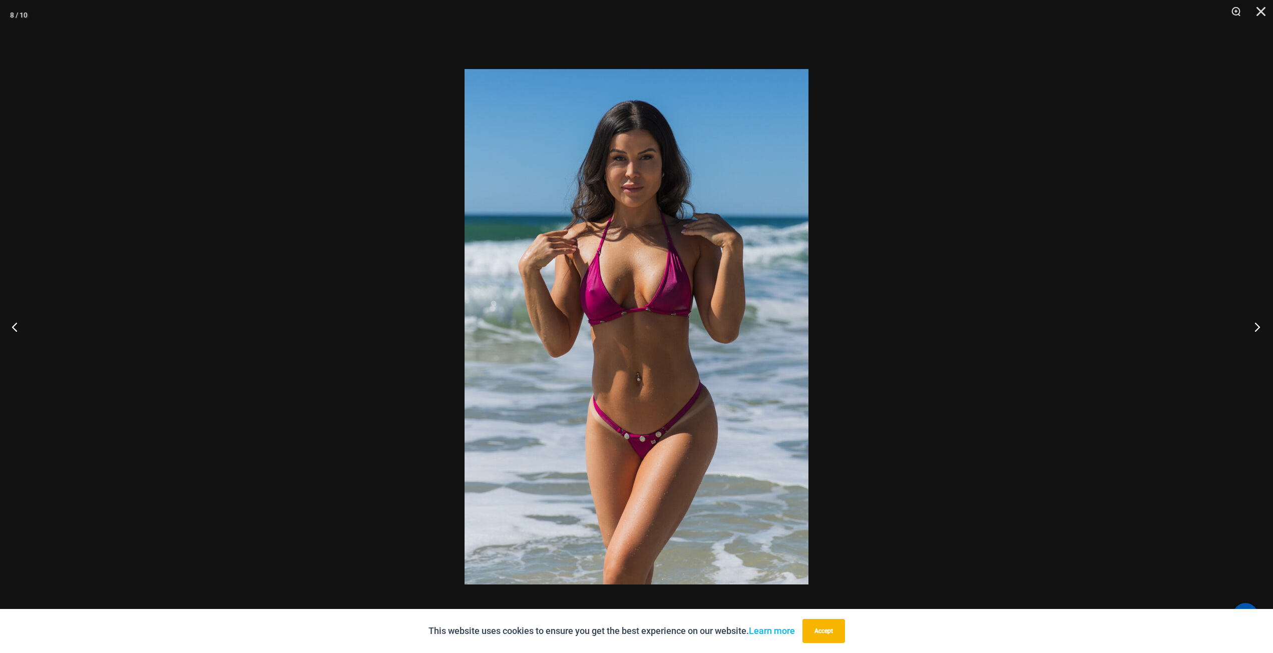
click at [1255, 323] on button "Next" at bounding box center [1255, 327] width 38 height 50
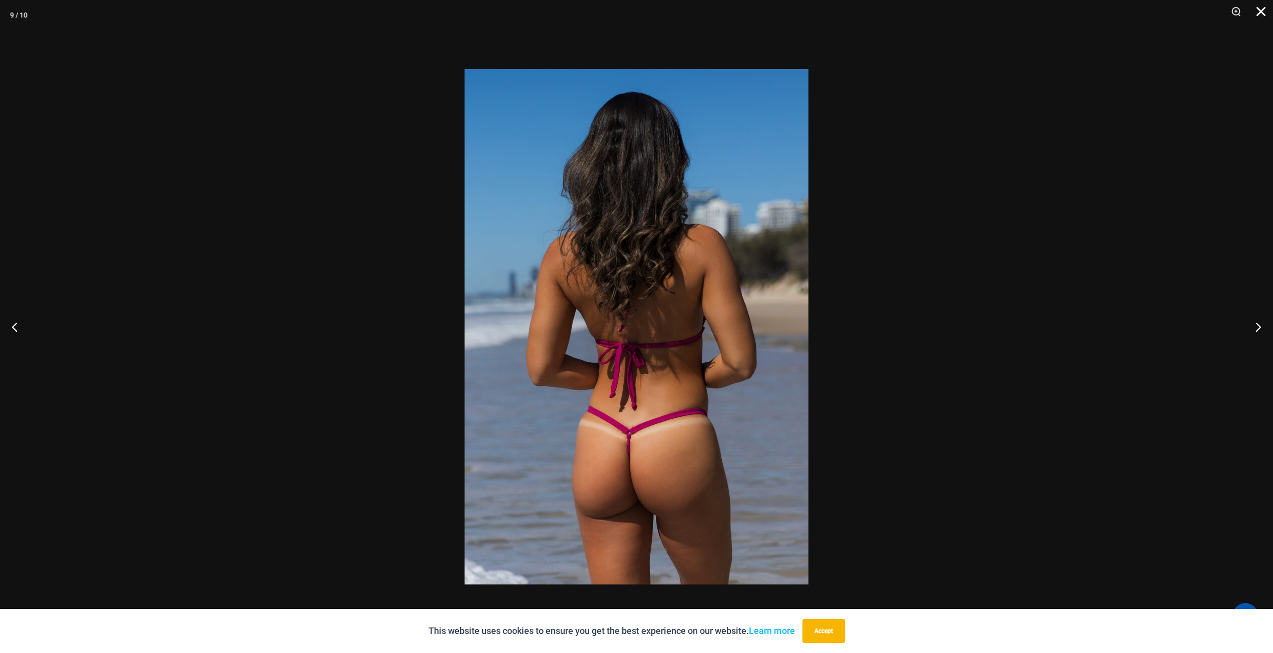
click at [1267, 6] on button "Close" at bounding box center [1257, 15] width 25 height 30
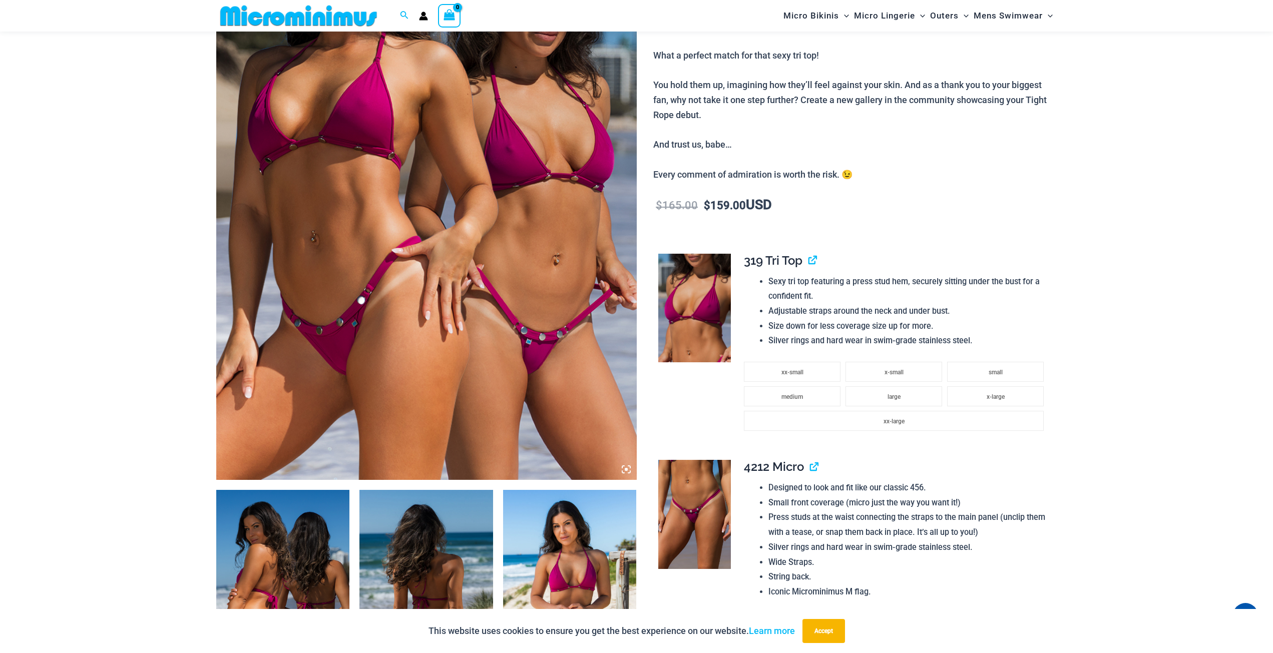
scroll to position [341, 0]
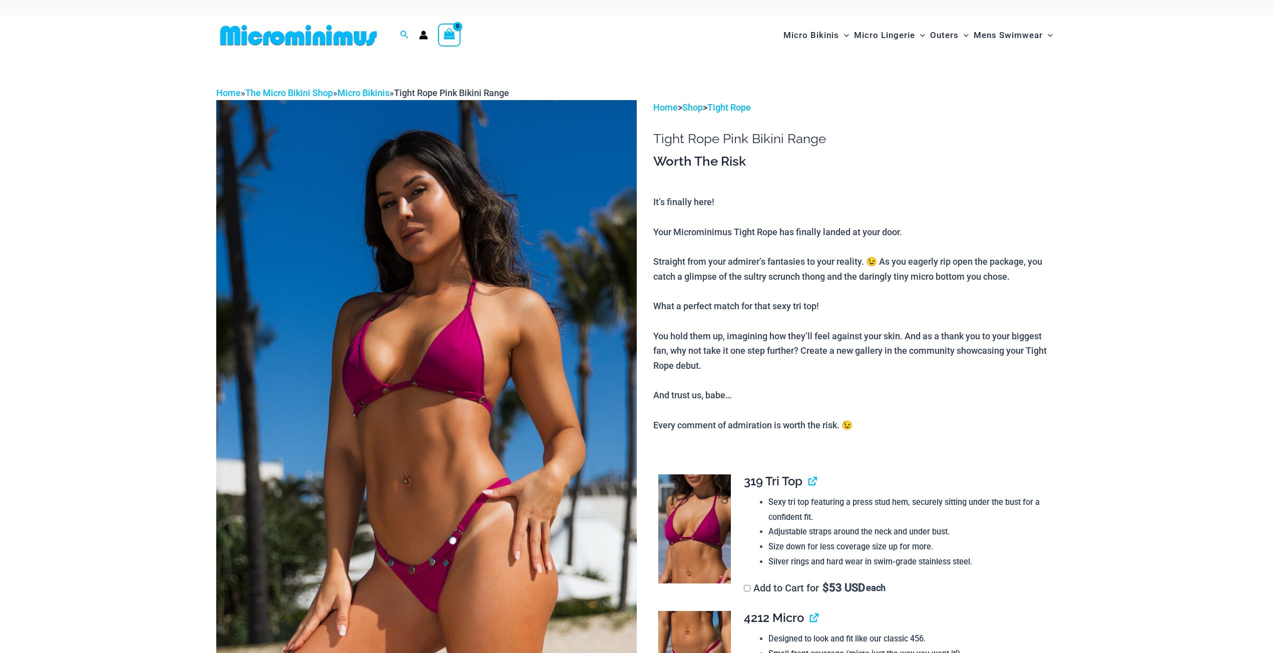
click at [484, 340] on img at bounding box center [426, 415] width 421 height 631
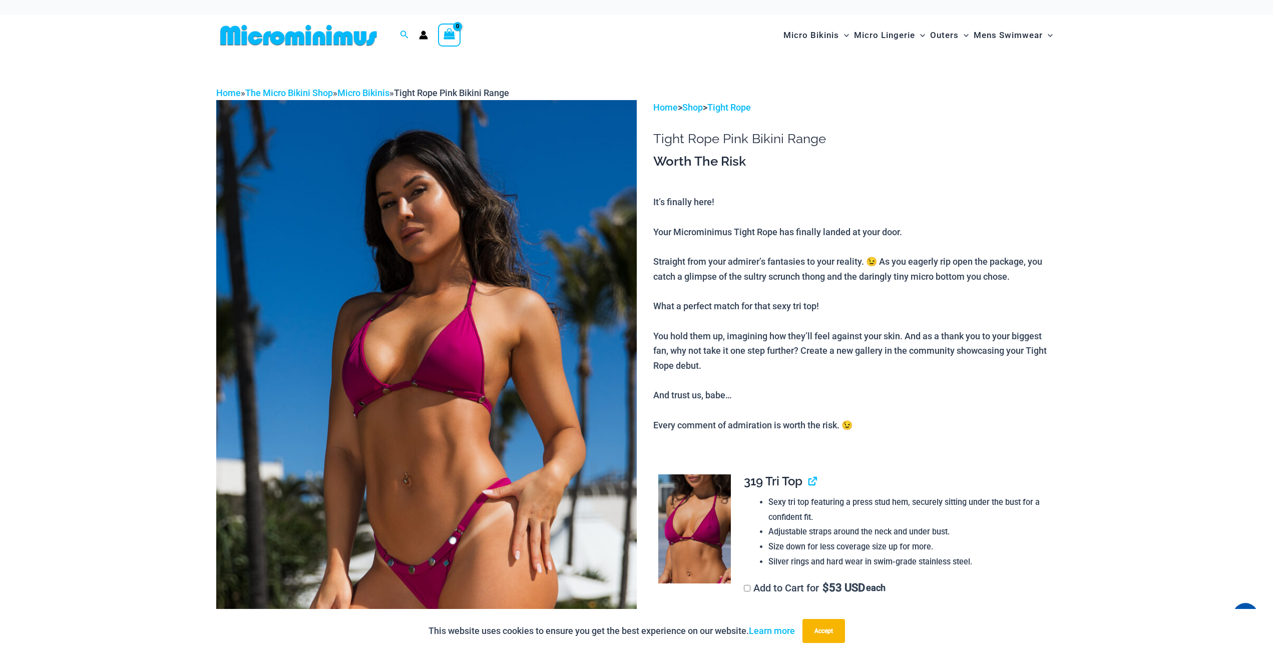
click at [576, 463] on img at bounding box center [426, 415] width 421 height 631
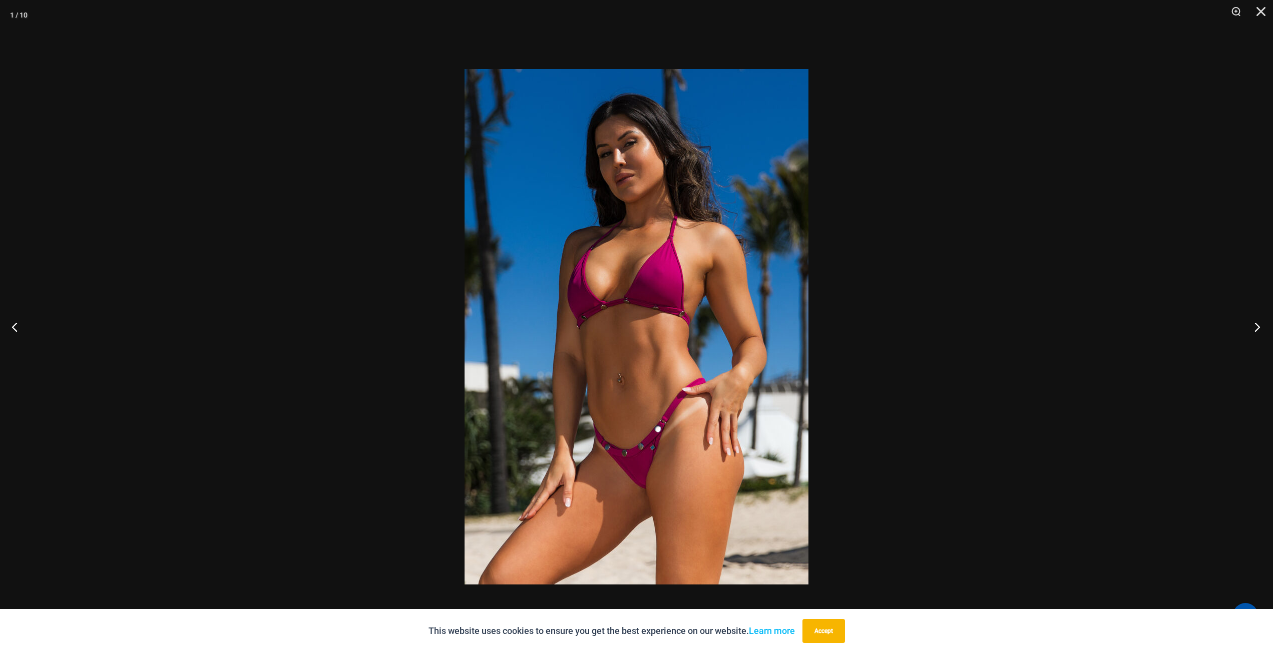
click at [1253, 331] on button "Next" at bounding box center [1255, 327] width 38 height 50
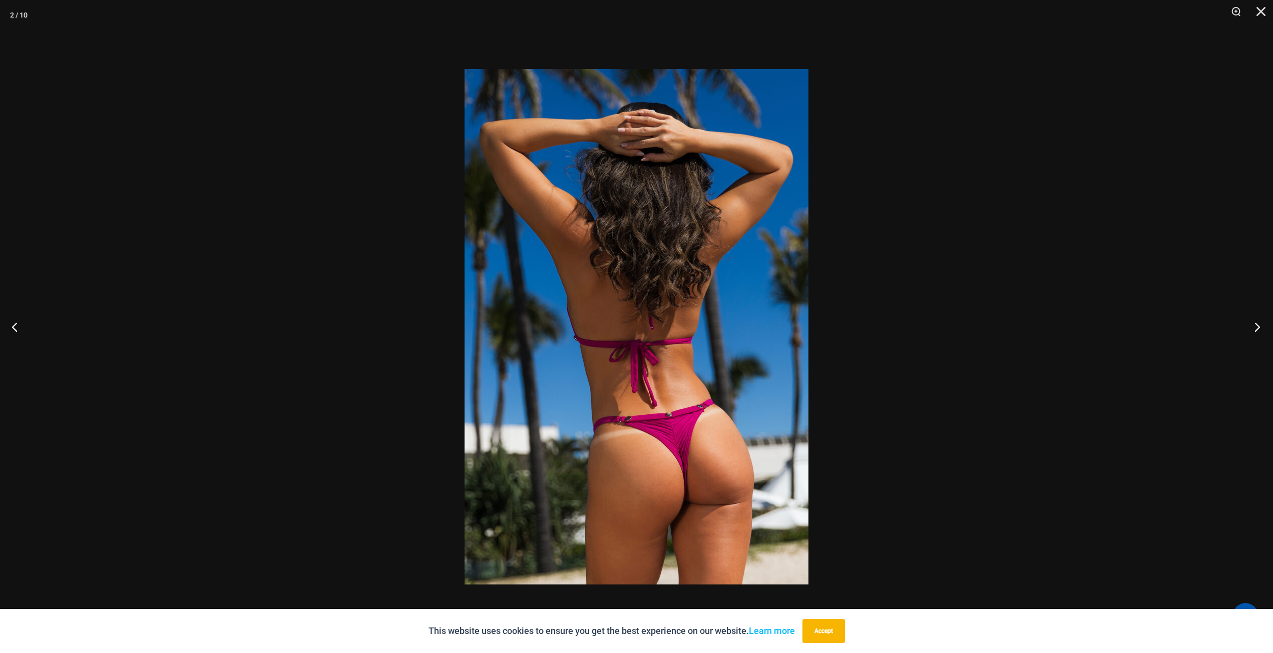
click at [1253, 331] on button "Next" at bounding box center [1255, 327] width 38 height 50
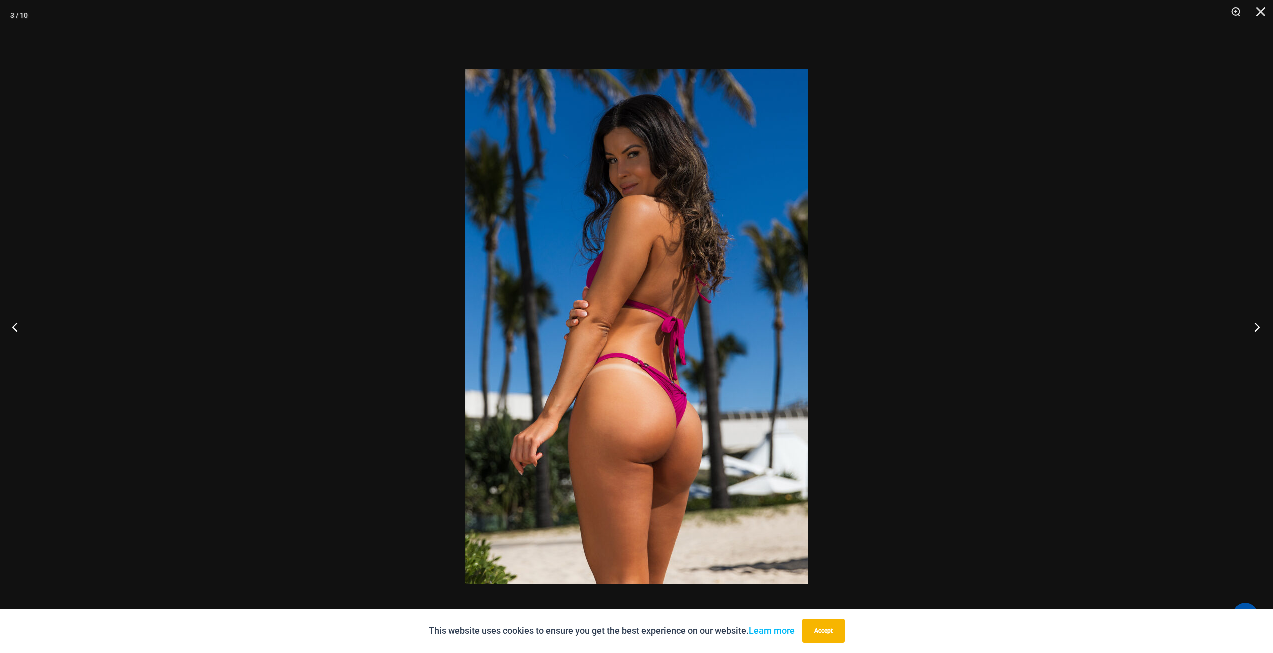
click at [1253, 331] on button "Next" at bounding box center [1255, 327] width 38 height 50
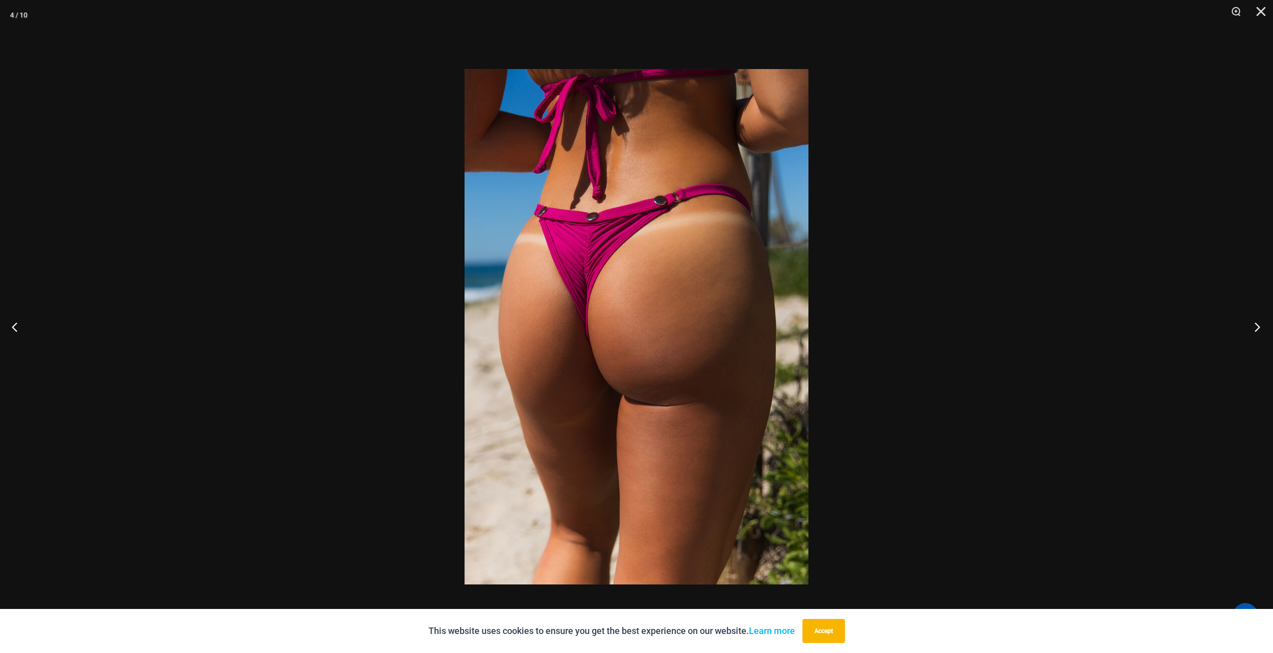
click at [1253, 331] on button "Next" at bounding box center [1255, 327] width 38 height 50
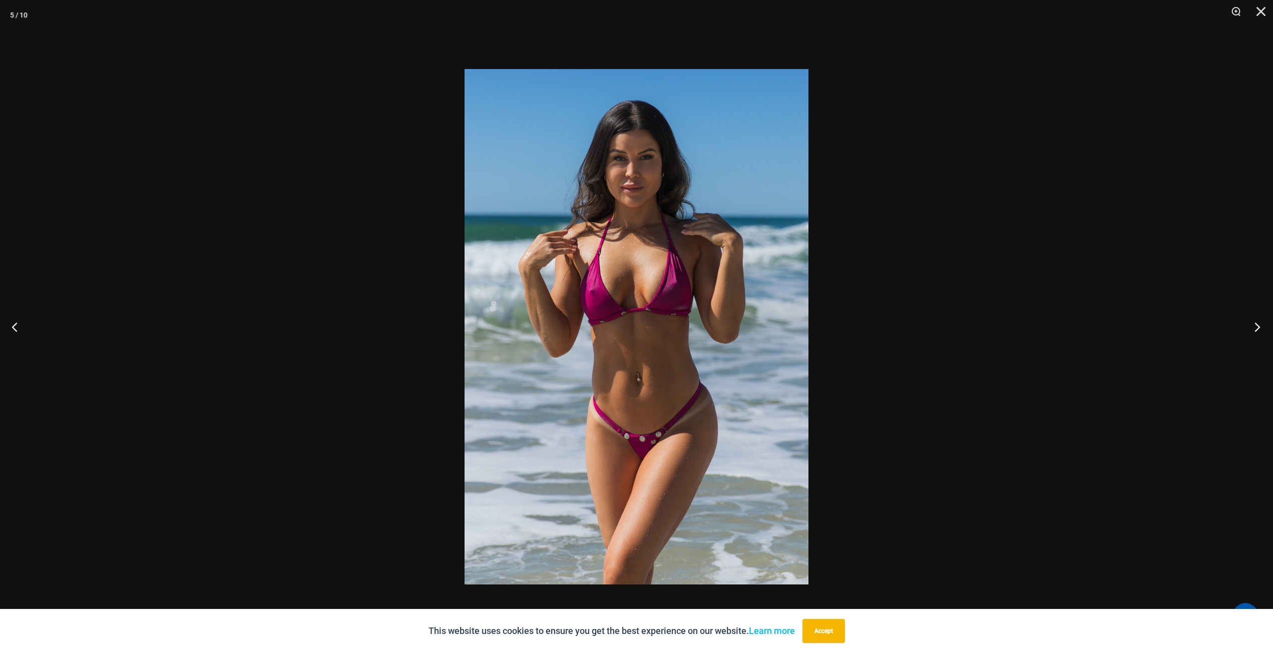
click at [1253, 331] on button "Next" at bounding box center [1255, 327] width 38 height 50
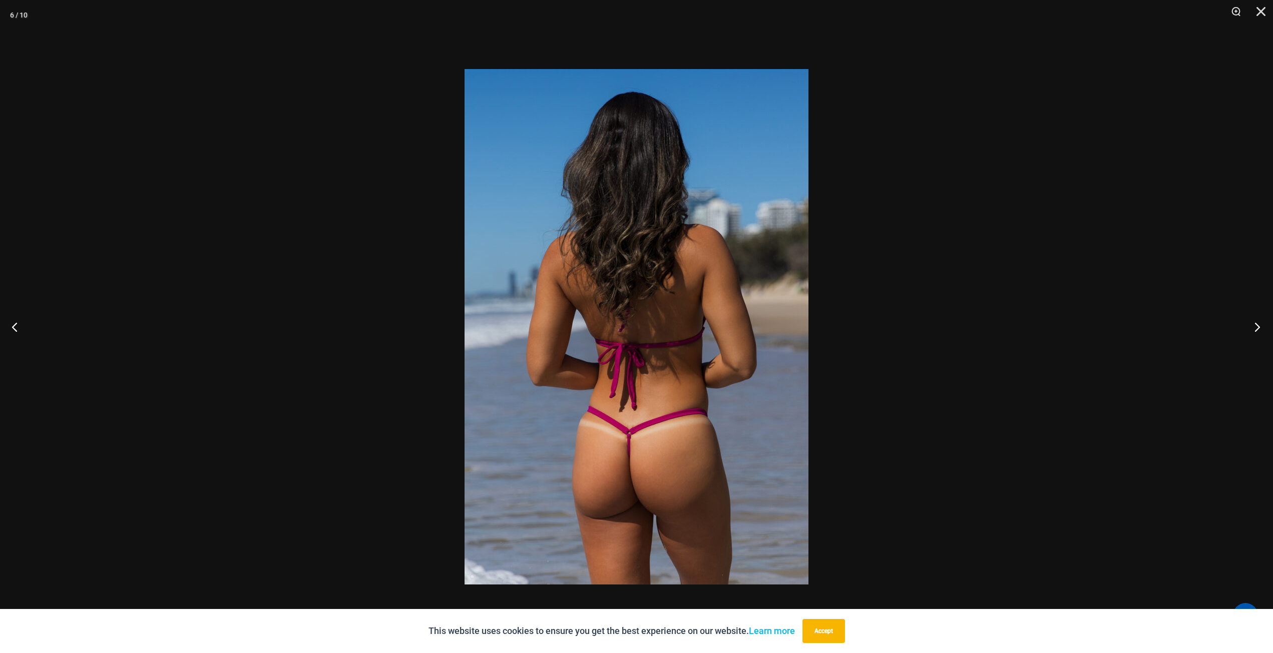
click at [1253, 331] on button "Next" at bounding box center [1255, 327] width 38 height 50
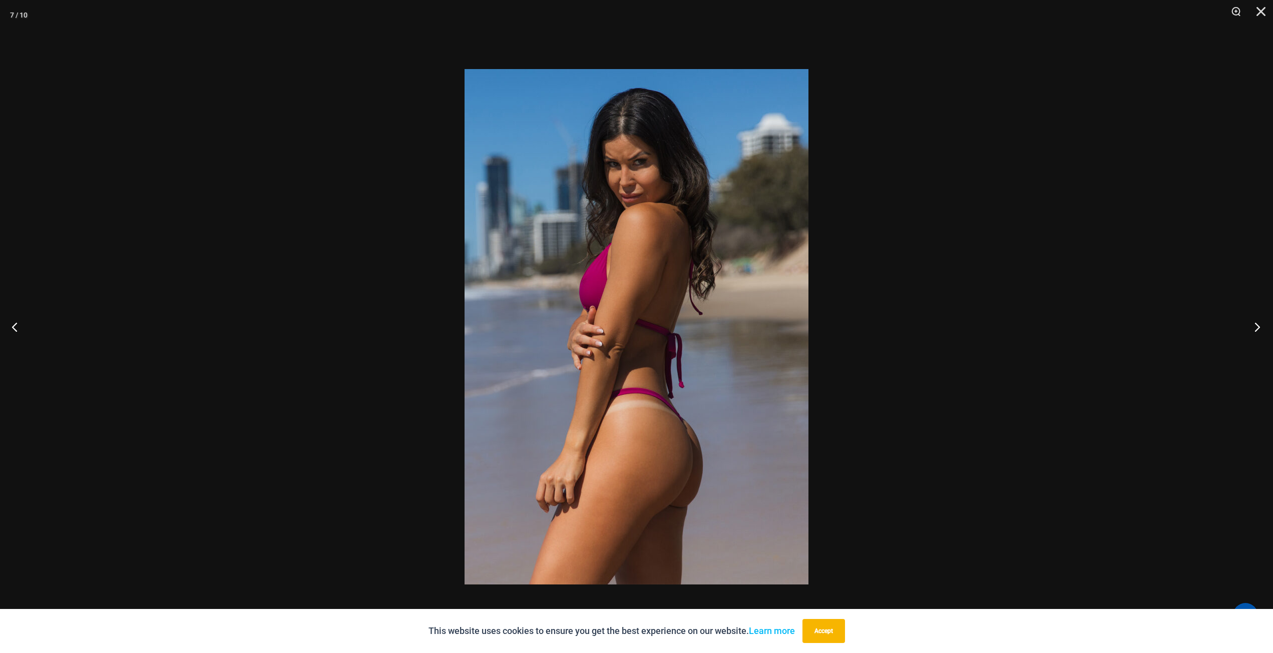
click at [1253, 331] on button "Next" at bounding box center [1255, 327] width 38 height 50
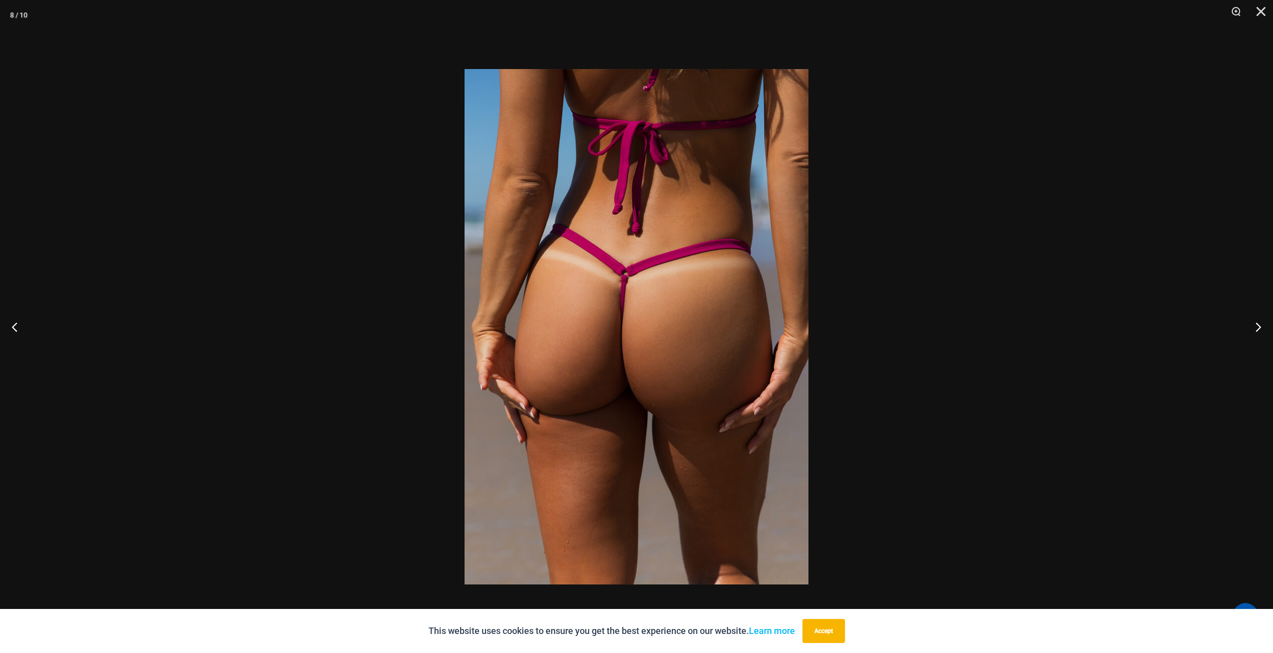
click at [1066, 324] on div at bounding box center [636, 326] width 1273 height 653
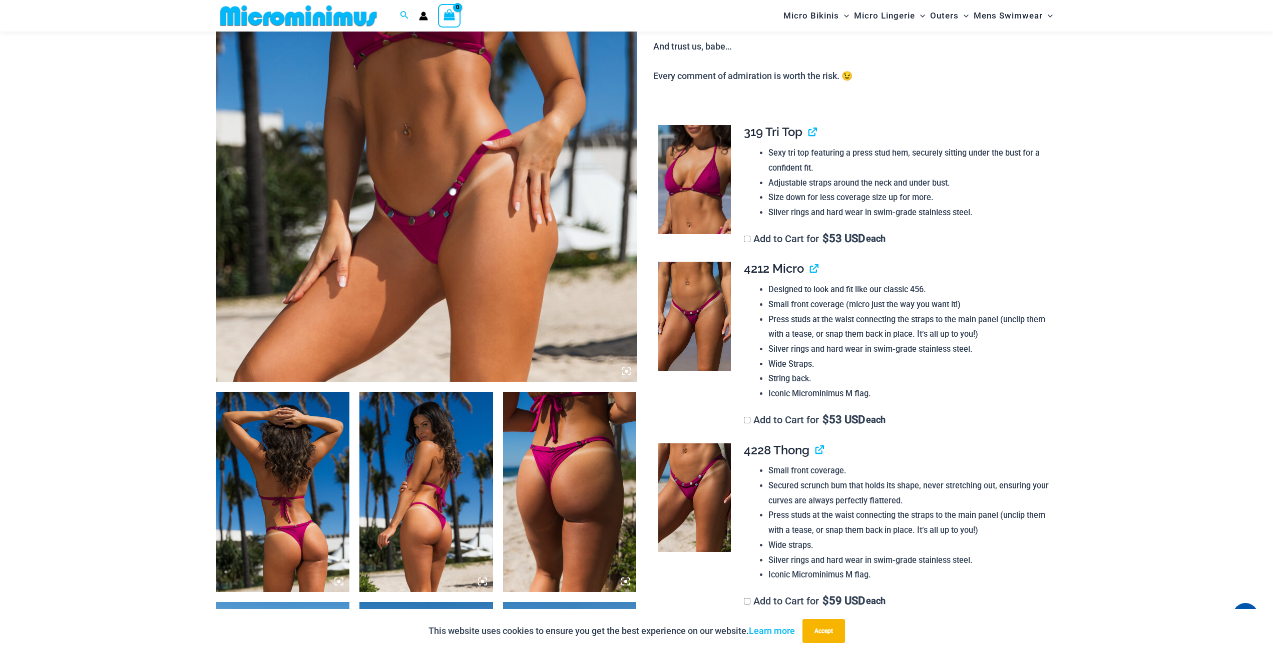
scroll to position [341, 0]
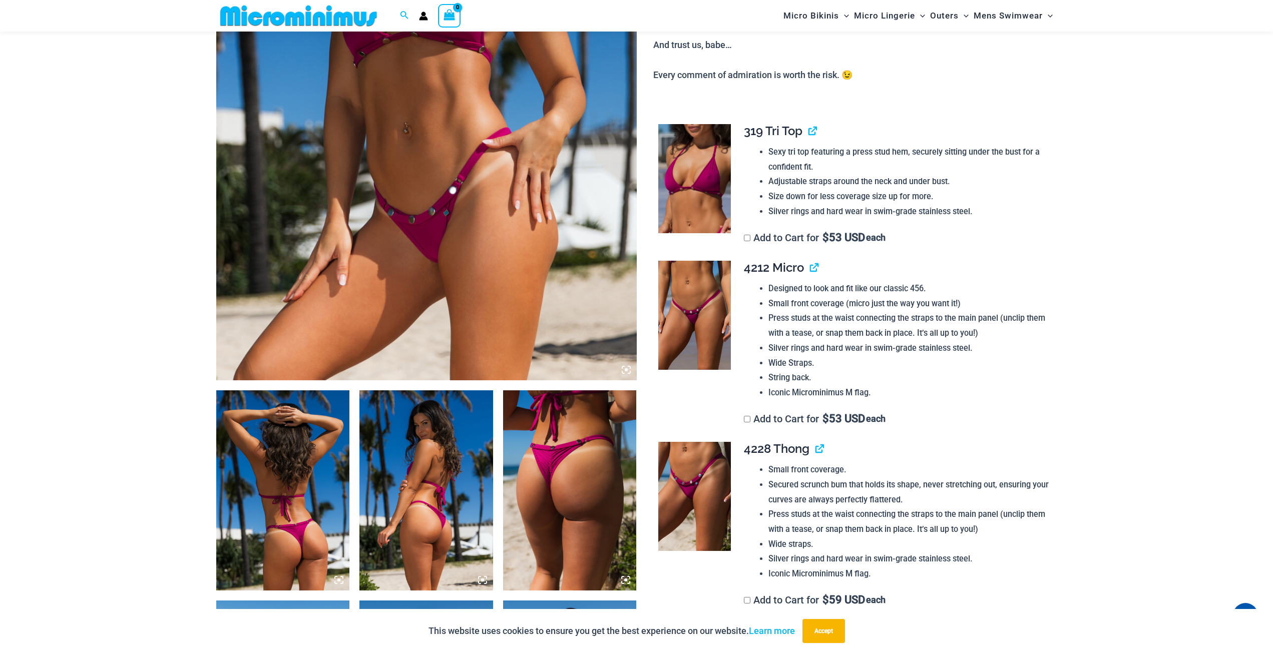
click at [826, 452] on h4 "4228 Thong" at bounding box center [896, 449] width 305 height 15
click at [816, 452] on link "View product" at bounding box center [816, 449] width 0 height 15
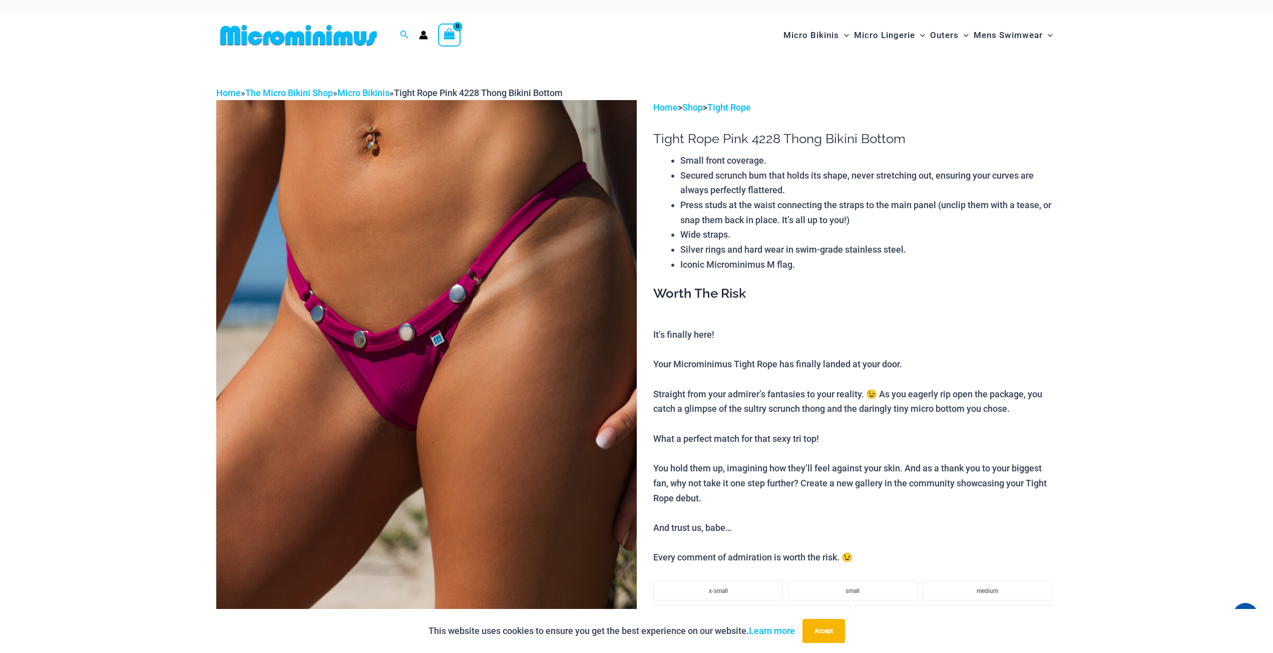
click at [541, 290] on img at bounding box center [426, 415] width 421 height 631
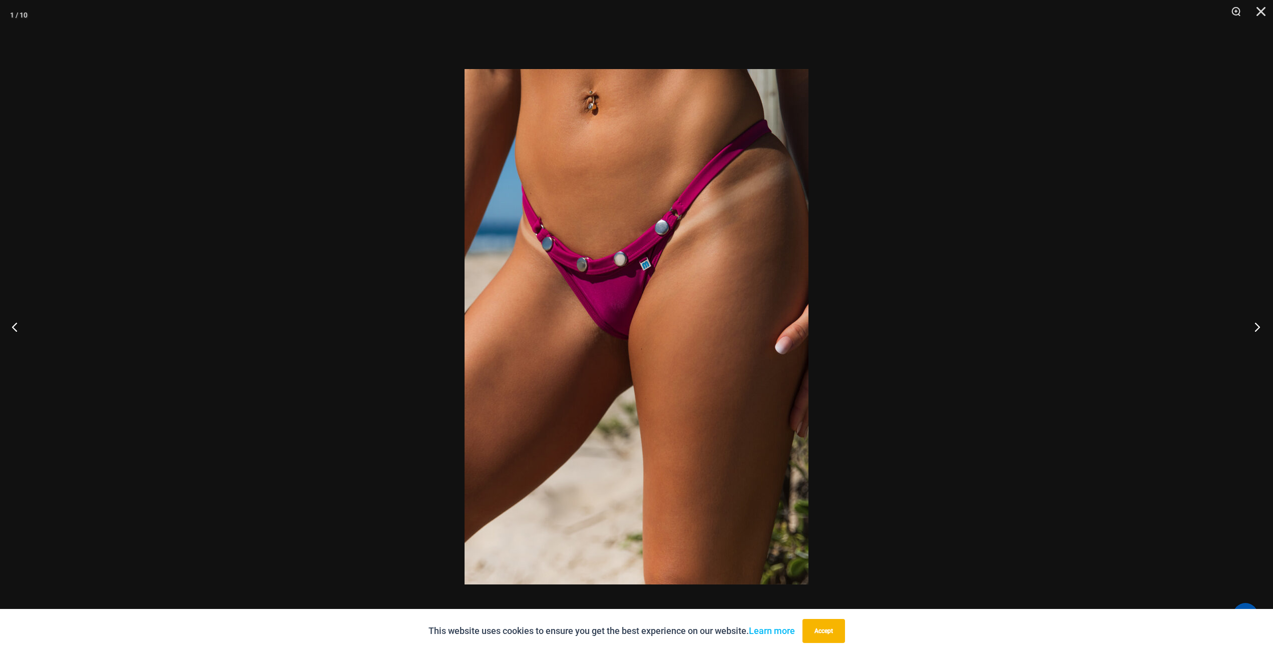
click at [1251, 332] on button "Next" at bounding box center [1255, 327] width 38 height 50
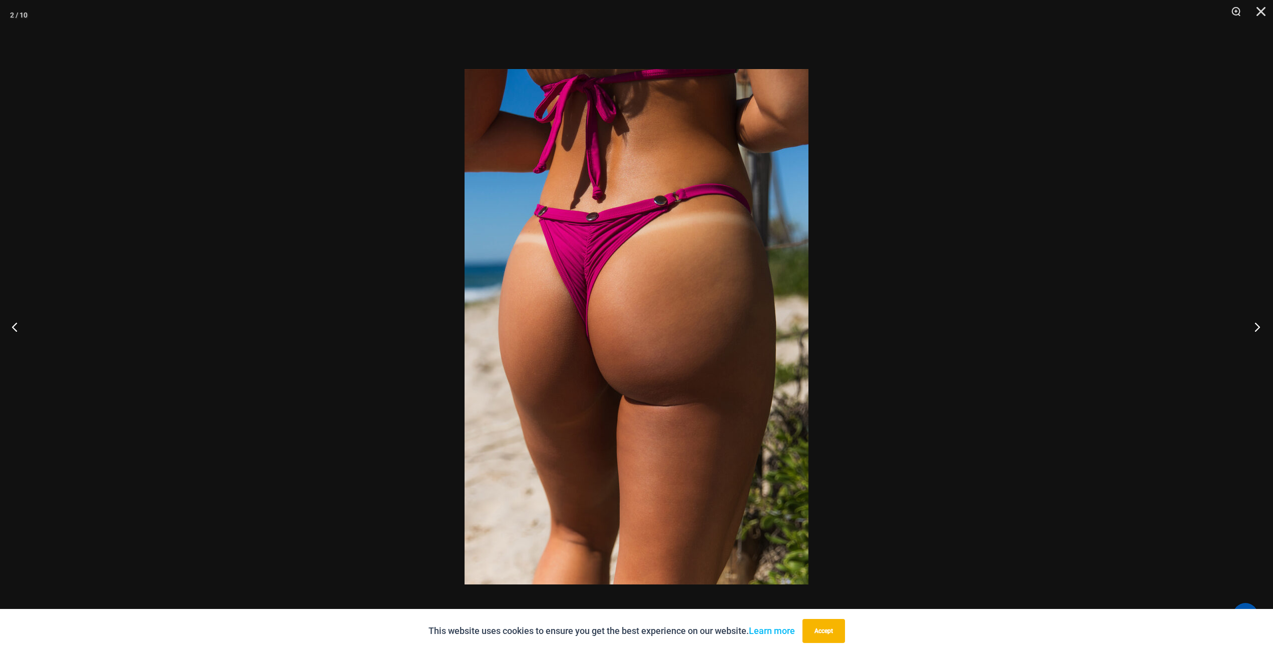
click at [1251, 332] on button "Next" at bounding box center [1255, 327] width 38 height 50
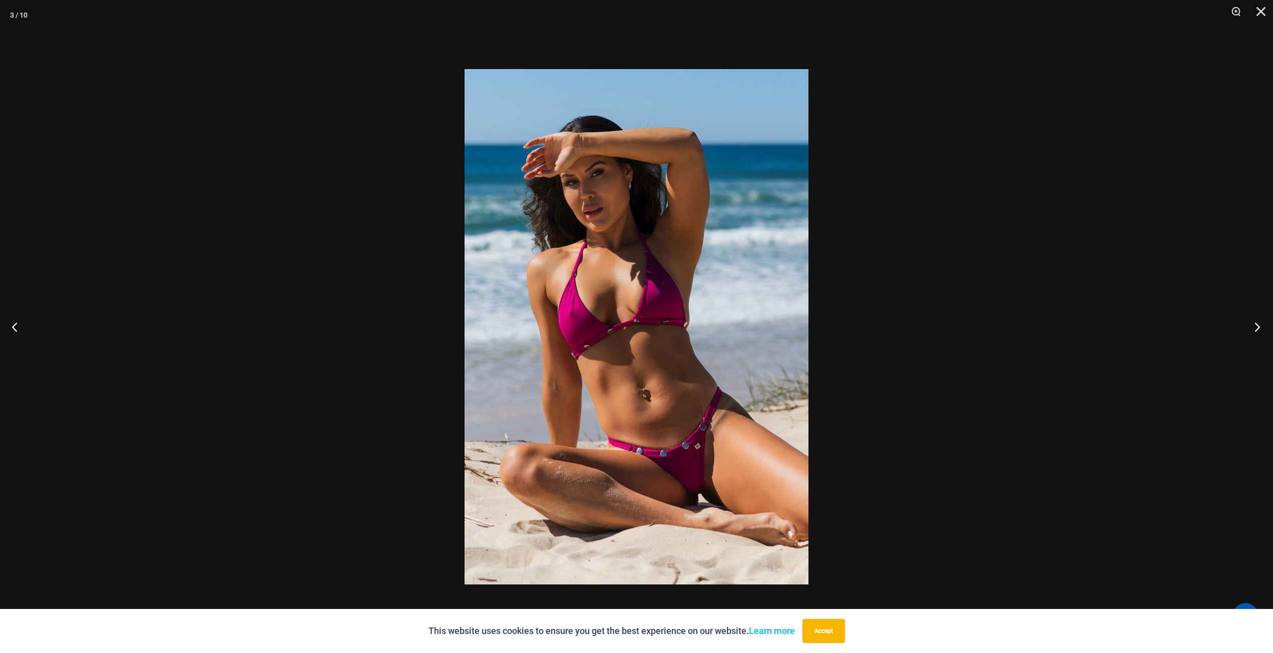
click at [1251, 332] on button "Next" at bounding box center [1255, 327] width 38 height 50
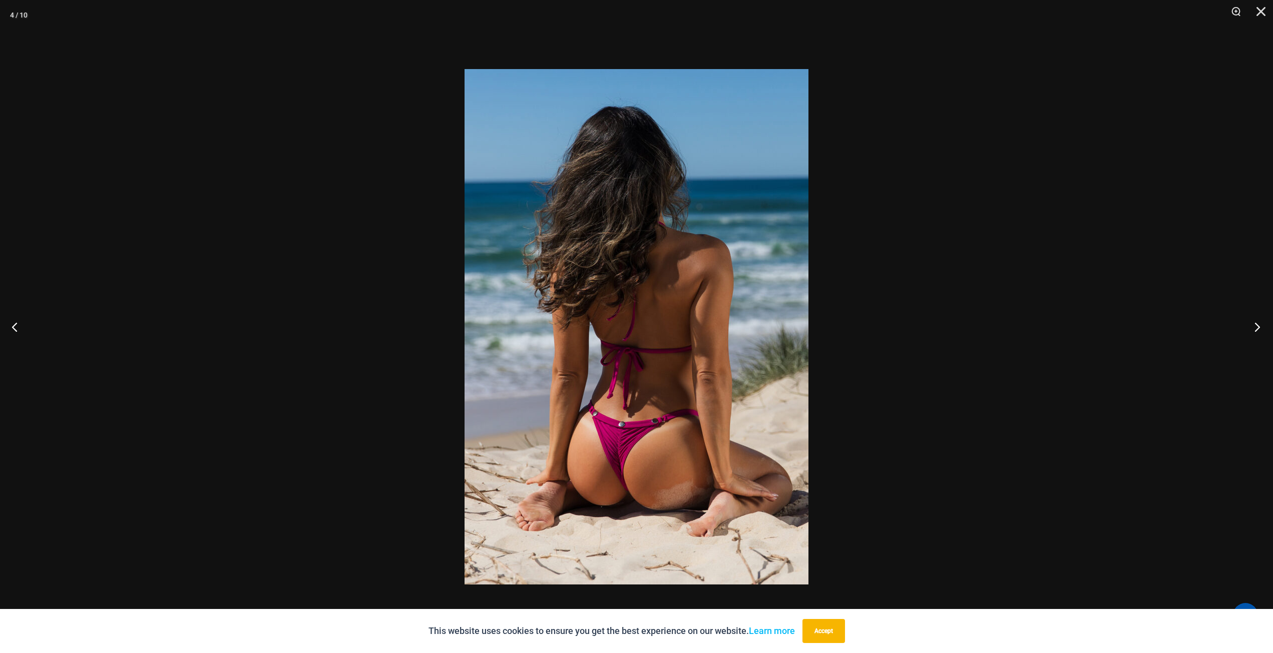
click at [1251, 332] on button "Next" at bounding box center [1255, 327] width 38 height 50
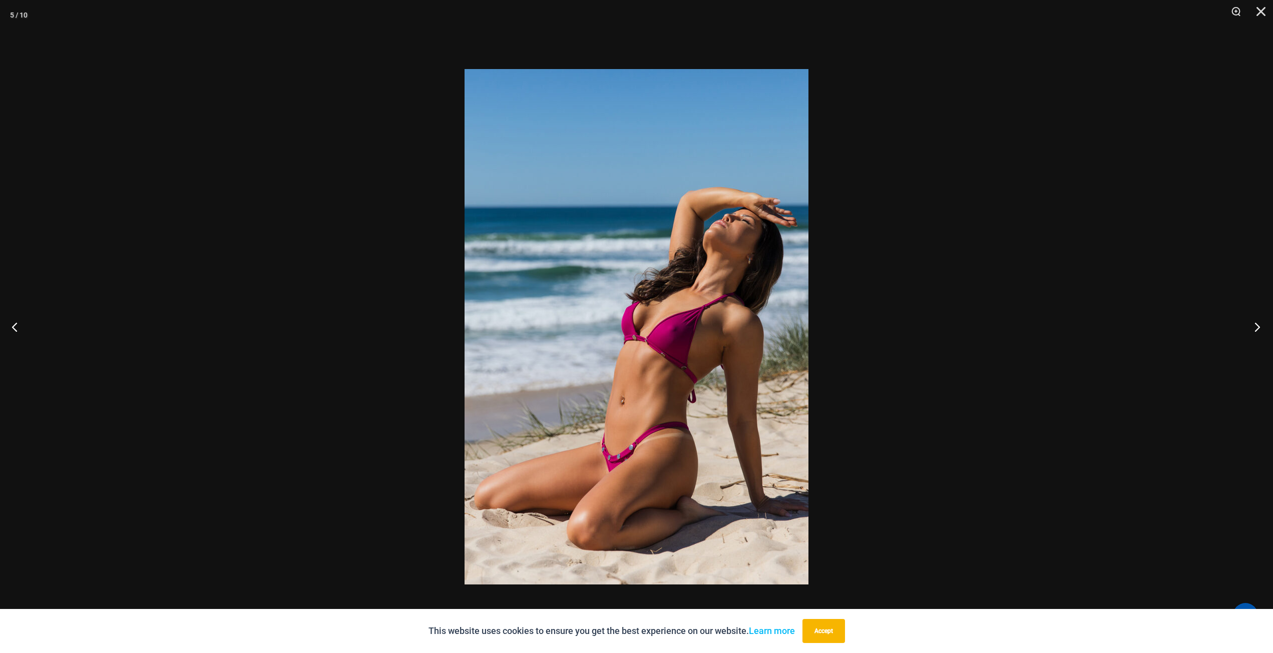
click at [1251, 332] on button "Next" at bounding box center [1255, 327] width 38 height 50
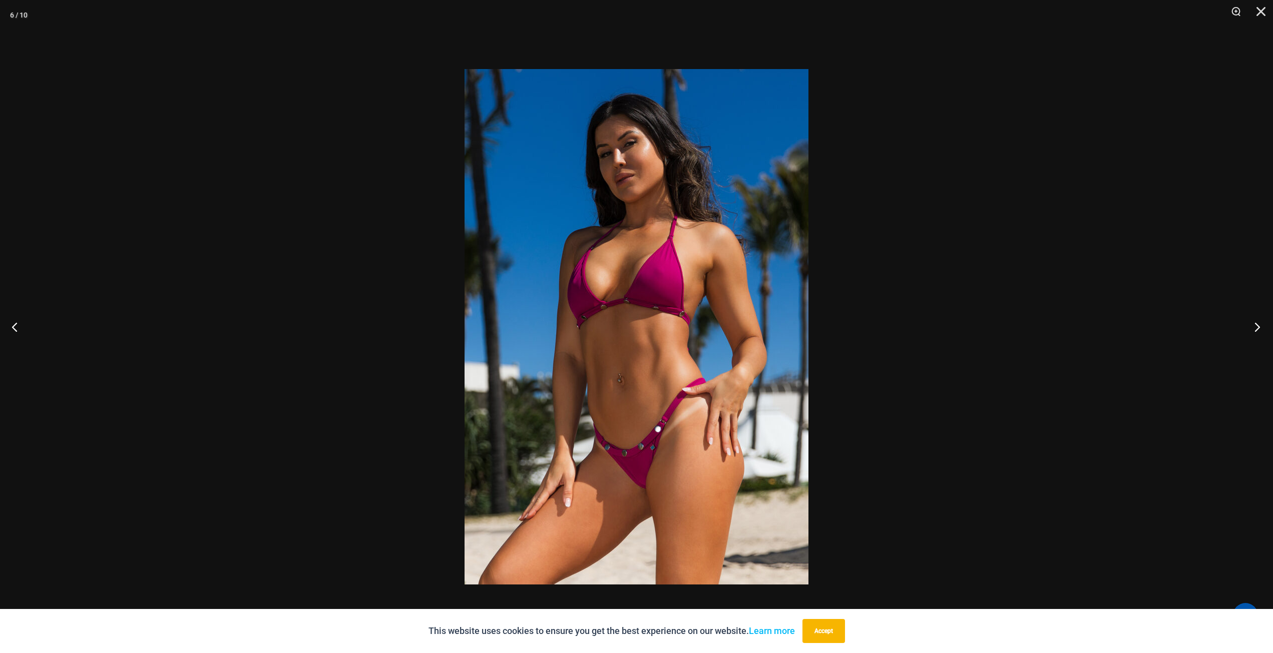
click at [1251, 332] on button "Next" at bounding box center [1255, 327] width 38 height 50
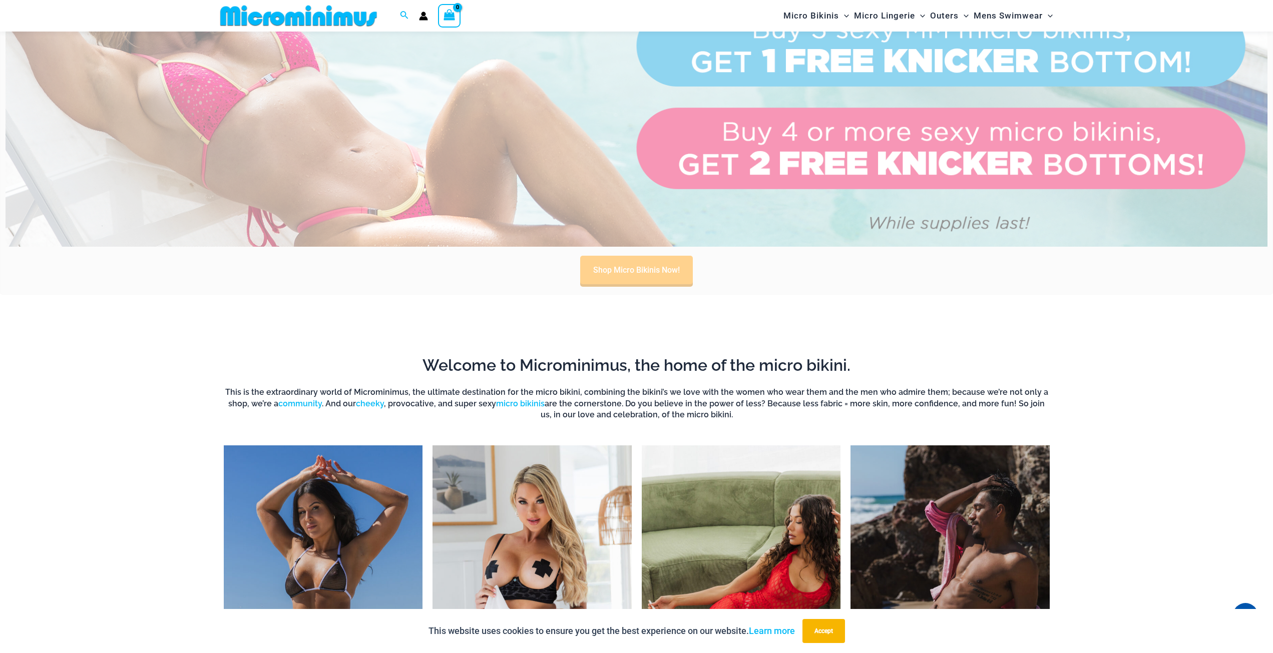
scroll to position [742, 0]
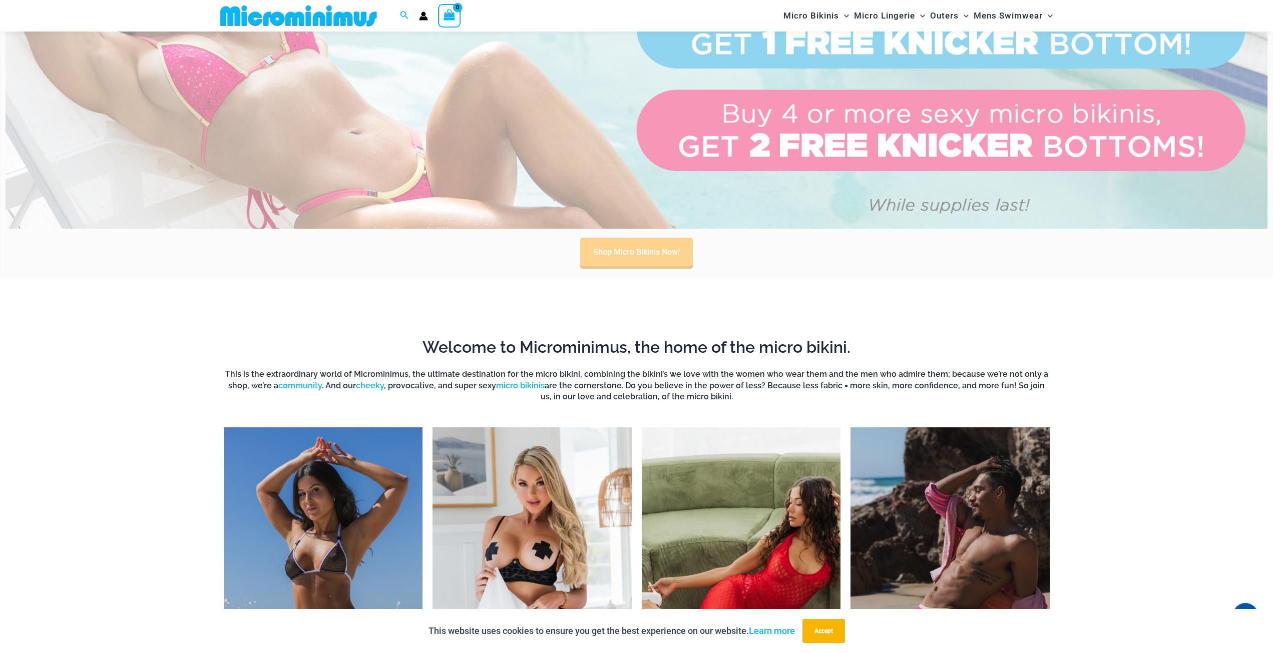
click at [347, 530] on img "Visit product category Micro Bikinis" at bounding box center [323, 581] width 199 height 306
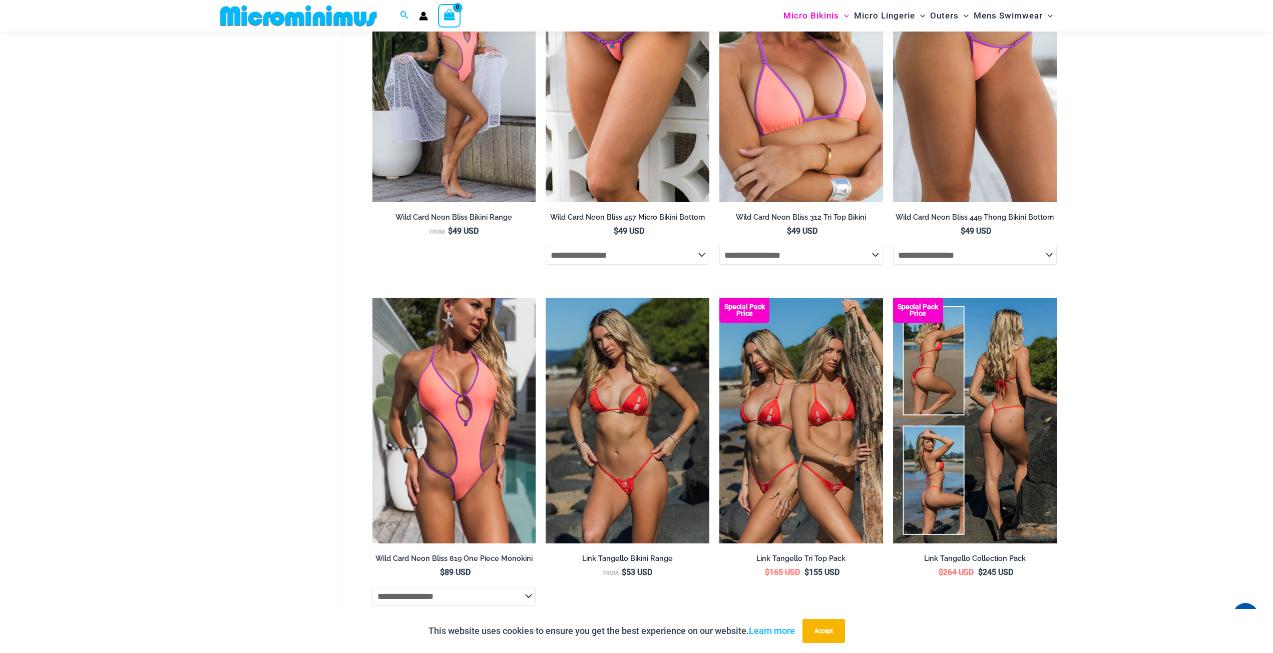
scroll to position [2745, 0]
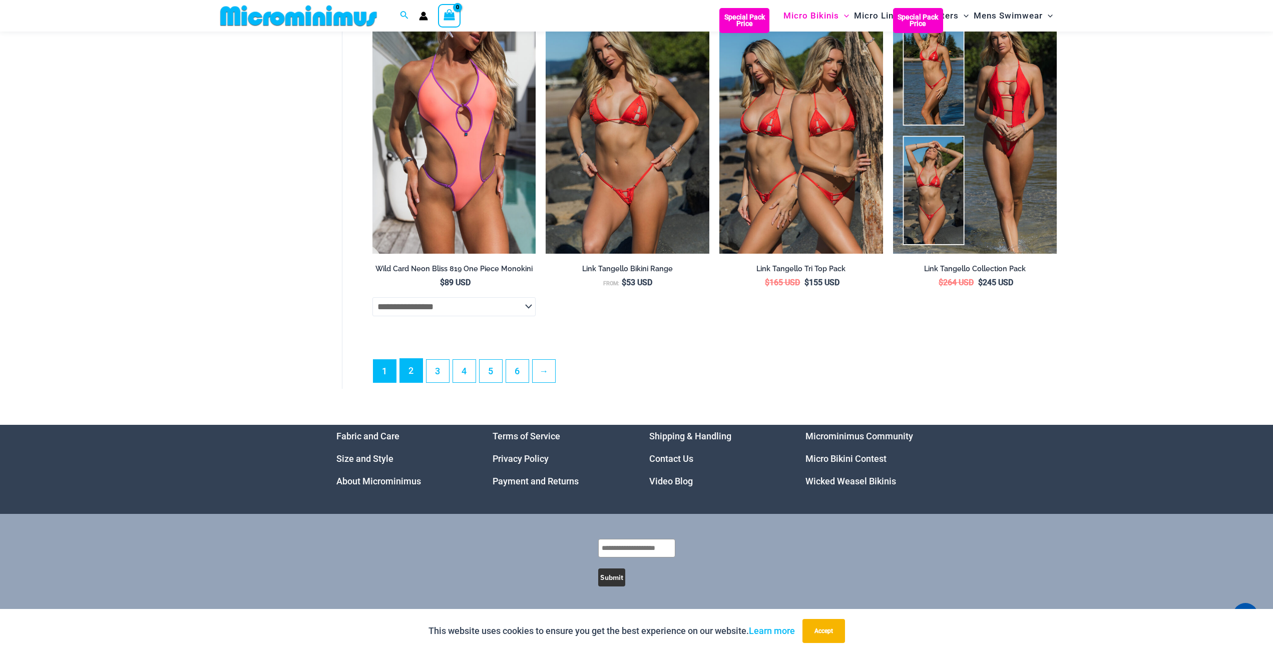
click at [422, 366] on link "2" at bounding box center [411, 371] width 23 height 24
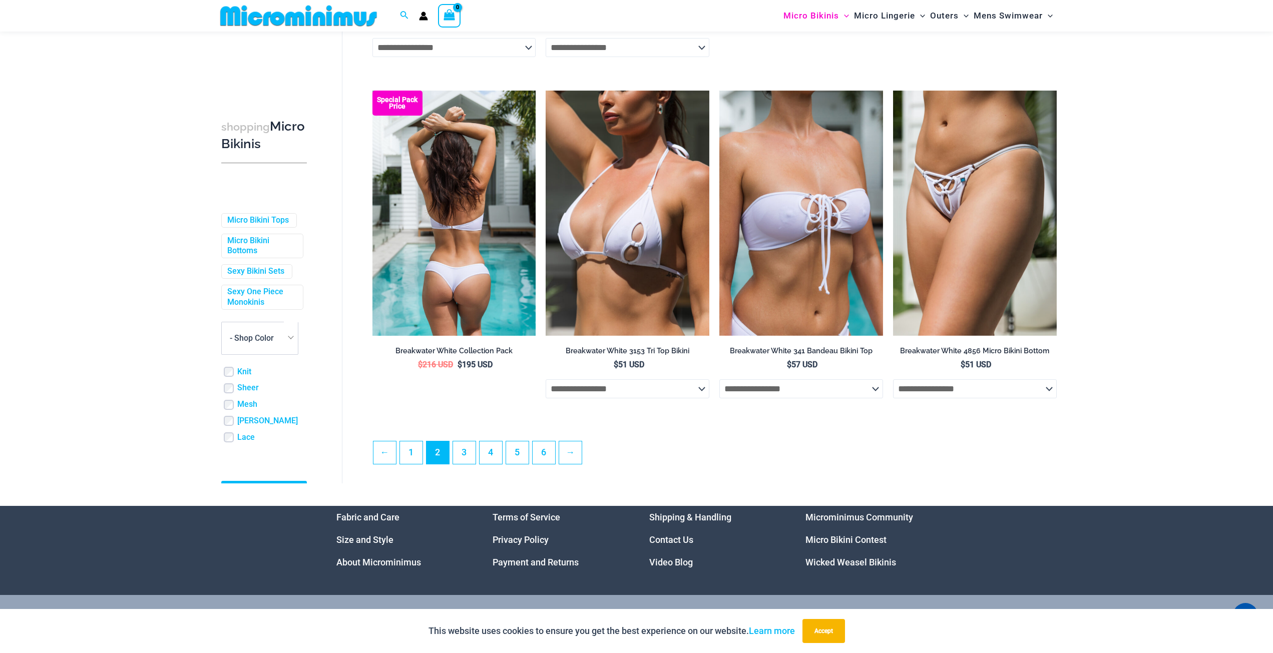
scroll to position [2503, 0]
